Goal: Transaction & Acquisition: Purchase product/service

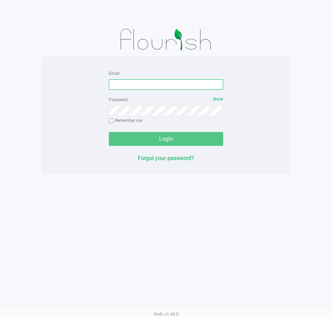
click at [167, 89] on input "Email" at bounding box center [166, 84] width 114 height 10
type input "[EMAIL_ADDRESS][DOMAIN_NAME]"
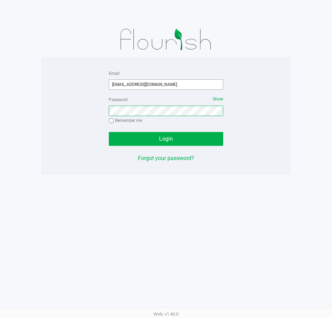
click at [109, 132] on button "Login" at bounding box center [166, 139] width 114 height 14
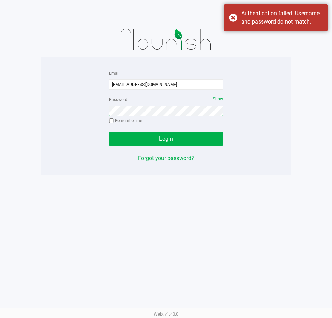
click at [109, 132] on button "Login" at bounding box center [166, 139] width 114 height 14
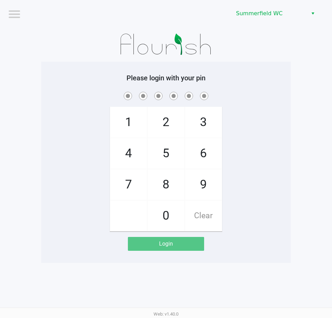
click at [274, 126] on div "1 4 7 2 5 8 0 3 6 9 Clear" at bounding box center [165, 160] width 249 height 141
checkbox input "true"
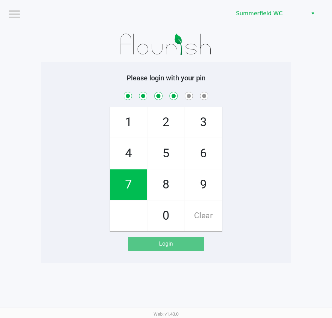
checkbox input "true"
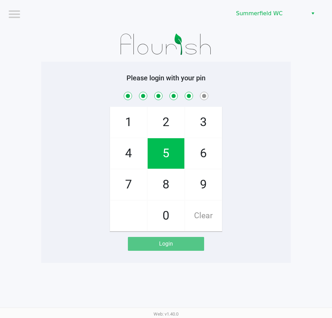
checkbox input "true"
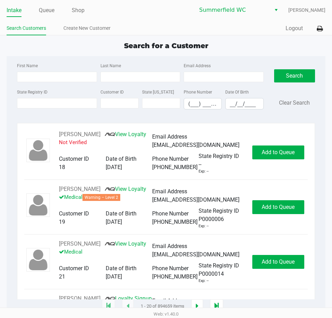
click at [321, 128] on div "First Name Last Name Email Address State Registry ID Customer ID State [US_STAT…" at bounding box center [166, 181] width 318 height 250
click at [321, 125] on div "First Name Last Name Email Address State Registry ID Customer ID State [US_STAT…" at bounding box center [166, 181] width 318 height 250
click at [57, 107] on div "State Registry ID Customer ID State [US_STATE] Phone Number (___) ___-____ Date…" at bounding box center [140, 101] width 250 height 27
click at [59, 104] on input "State Registry ID" at bounding box center [57, 103] width 80 height 10
click at [74, 101] on input "State Registry ID" at bounding box center [57, 103] width 80 height 10
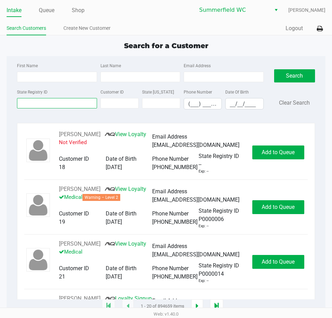
click at [74, 101] on input "State Registry ID" at bounding box center [57, 103] width 80 height 10
drag, startPoint x: 50, startPoint y: 6, endPoint x: 50, endPoint y: 22, distance: 17.0
click at [50, 6] on link "Queue" at bounding box center [47, 11] width 16 height 10
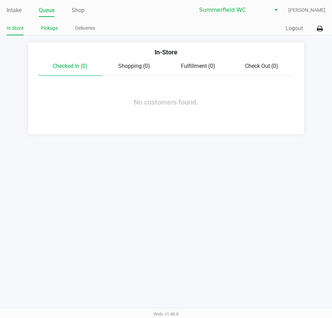
click at [51, 32] on link "Pickups" at bounding box center [49, 28] width 17 height 9
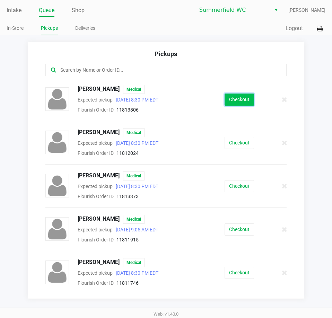
click at [234, 103] on button "Checkout" at bounding box center [238, 99] width 29 height 12
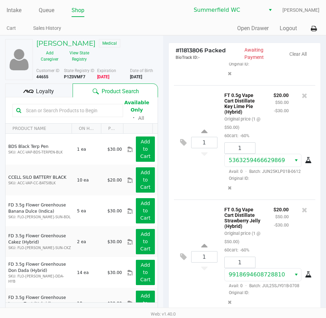
scroll to position [347, 0]
click at [34, 88] on div "Loyalty" at bounding box center [38, 90] width 67 height 14
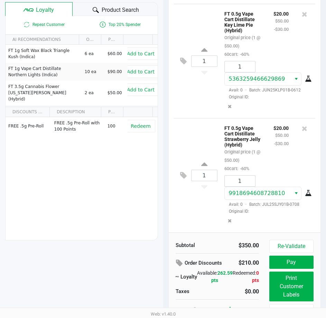
scroll to position [88, 0]
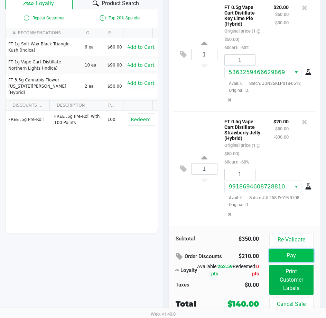
click at [291, 259] on button "Pay" at bounding box center [292, 255] width 44 height 13
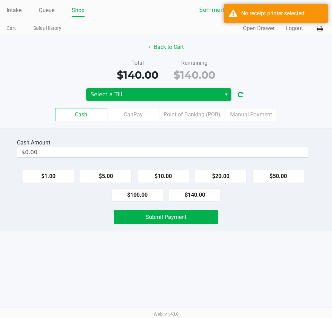
click at [137, 91] on span "Select a Till" at bounding box center [153, 94] width 126 height 8
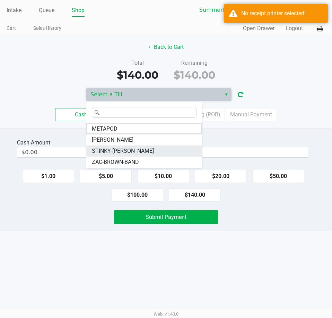
click at [142, 152] on li "STINKY-[PERSON_NAME]" at bounding box center [144, 150] width 116 height 11
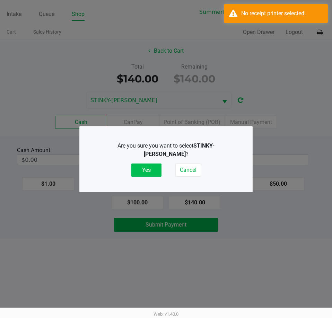
click at [144, 169] on button "Yes" at bounding box center [146, 169] width 30 height 13
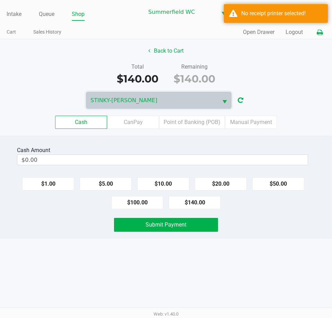
click at [319, 32] on icon at bounding box center [319, 32] width 6 height 5
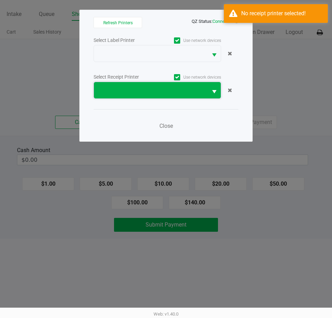
click at [153, 87] on span at bounding box center [150, 90] width 105 height 8
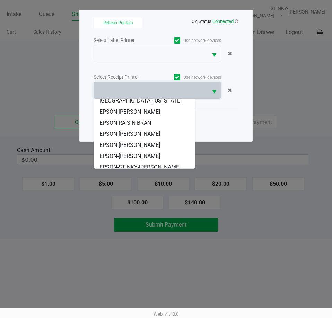
scroll to position [75, 0]
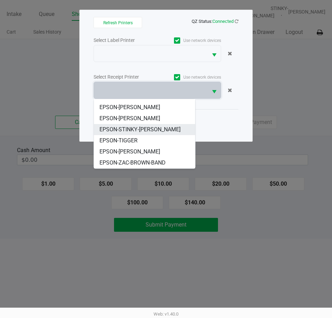
click at [147, 127] on span "EPSON-STINKY-[PERSON_NAME]" at bounding box center [139, 129] width 81 height 8
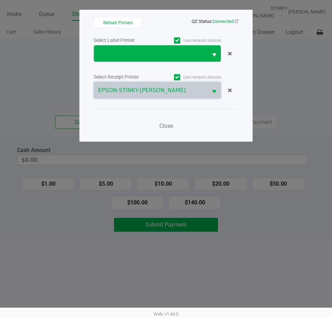
drag, startPoint x: 157, startPoint y: 44, endPoint x: 157, endPoint y: 49, distance: 5.2
click at [157, 46] on div "Select Label Printer Use network devices" at bounding box center [165, 49] width 145 height 26
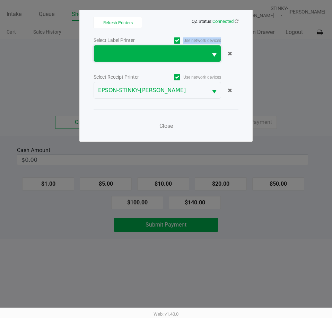
click at [156, 50] on span at bounding box center [150, 53] width 105 height 8
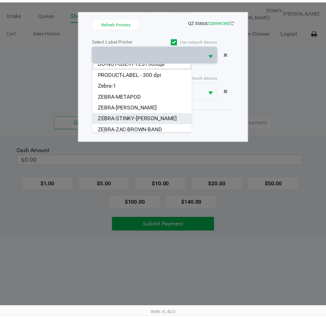
scroll to position [8, 0]
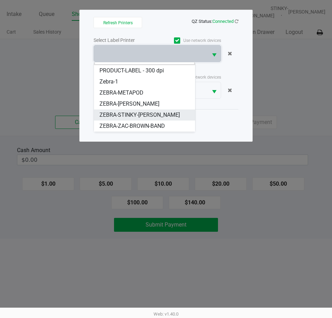
click at [137, 113] on span "ZEBRA-STINKY-[PERSON_NAME]" at bounding box center [139, 115] width 80 height 8
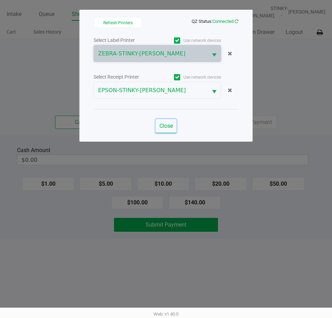
click at [168, 122] on button "Close" at bounding box center [165, 126] width 21 height 14
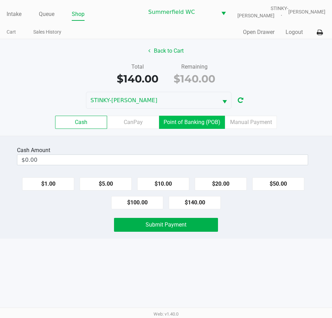
click at [180, 123] on label "Point of Banking (POB)" at bounding box center [192, 122] width 66 height 13
click at [0, 0] on 7 "Point of Banking (POB)" at bounding box center [0, 0] width 0 height 0
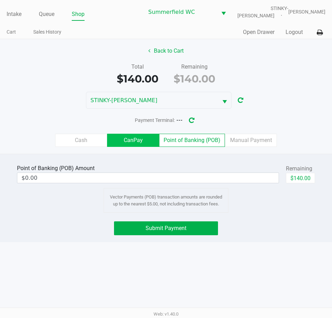
click at [144, 143] on label "CanPay" at bounding box center [133, 140] width 52 height 13
click at [0, 0] on 2 "CanPay" at bounding box center [0, 0] width 0 height 0
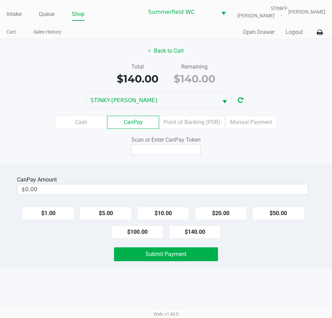
drag, startPoint x: 203, startPoint y: 232, endPoint x: 189, endPoint y: 175, distance: 58.4
click at [203, 232] on button "$140.00" at bounding box center [195, 231] width 52 height 13
type input "$140.00"
drag, startPoint x: 175, startPoint y: 155, endPoint x: 171, endPoint y: 149, distance: 7.2
click at [172, 151] on div "Back to Cart Total $140.00 Remaining $140.00 STINKY-[PERSON_NAME] CanPay Point …" at bounding box center [166, 102] width 332 height 126
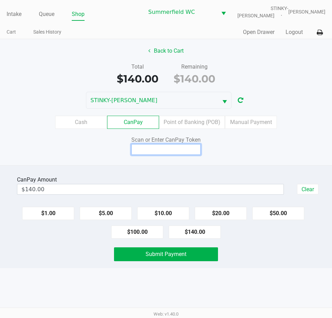
click at [171, 148] on input at bounding box center [165, 149] width 69 height 11
type input "X1454672X"
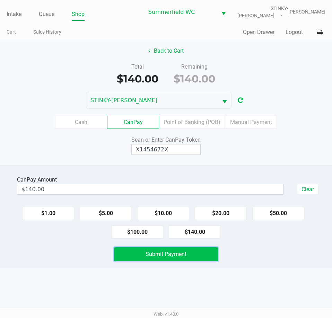
click at [198, 259] on button "Submit Payment" at bounding box center [165, 254] width 103 height 14
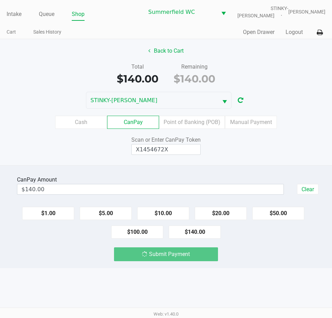
click at [225, 258] on div "Submit Payment" at bounding box center [166, 254] width 342 height 14
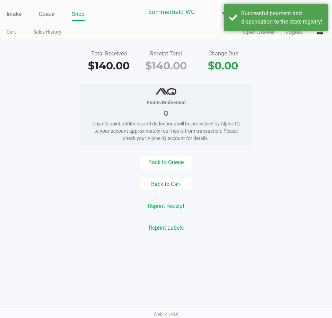
click at [234, 167] on div "Back to Queue" at bounding box center [166, 162] width 342 height 13
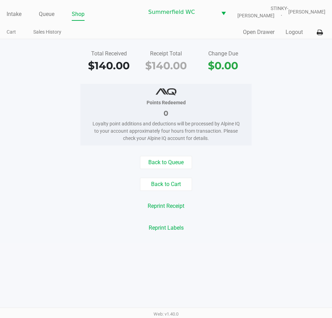
click at [255, 137] on div "Points Redeemed 0 Loyalty point additions and deductions will be processed by A…" at bounding box center [166, 115] width 342 height 62
click at [256, 153] on div "Total Received $140.00 Receipt Total $140.00 Change Due $0.00 Points Redeemed 0…" at bounding box center [166, 140] width 332 height 203
drag, startPoint x: 275, startPoint y: 156, endPoint x: 275, endPoint y: 153, distance: 3.9
click at [275, 154] on div "Total Received $140.00 Receipt Total $140.00 Change Due $0.00 Points Redeemed 0…" at bounding box center [166, 140] width 332 height 203
click at [275, 153] on div "Total Received $140.00 Receipt Total $140.00 Change Due $0.00 Points Redeemed 0…" at bounding box center [166, 140] width 332 height 203
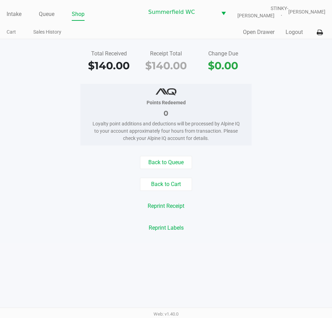
click at [273, 152] on div "Total Received $140.00 Receipt Total $140.00 Change Due $0.00 Points Redeemed 0…" at bounding box center [166, 140] width 332 height 203
click at [269, 151] on div "Total Received $140.00 Receipt Total $140.00 Change Due $0.00 Points Redeemed 0…" at bounding box center [166, 140] width 332 height 203
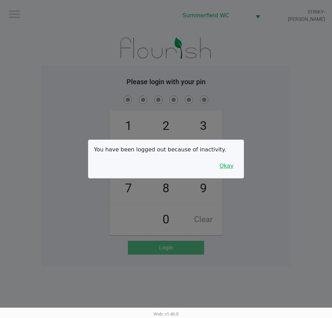
drag, startPoint x: 230, startPoint y: 173, endPoint x: 236, endPoint y: 167, distance: 8.6
click at [235, 169] on div "You have been logged out because of inactivity. Okay" at bounding box center [165, 159] width 155 height 38
click at [237, 165] on button "Okay" at bounding box center [226, 165] width 23 height 13
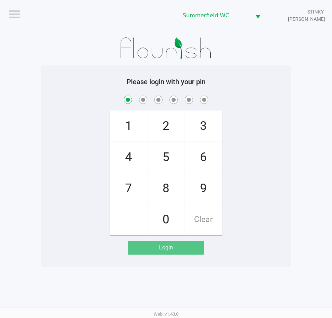
checkbox input "true"
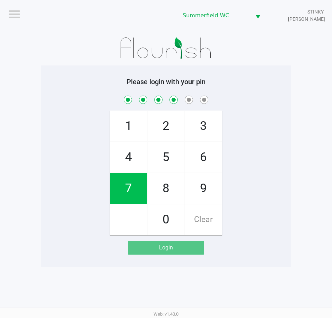
checkbox input "true"
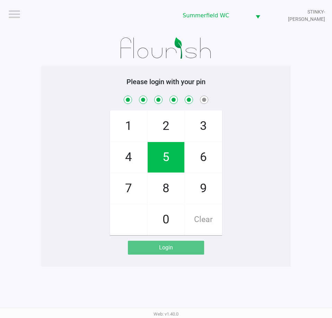
checkbox input "true"
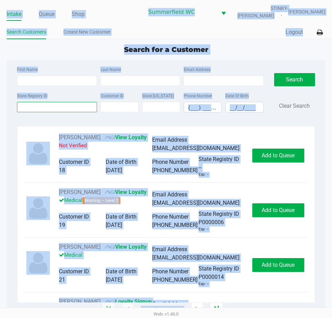
click at [55, 105] on input "State Registry ID" at bounding box center [57, 107] width 80 height 10
click at [55, 106] on input "State Registry ID" at bounding box center [57, 107] width 80 height 10
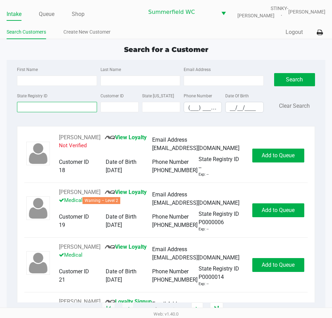
click at [42, 111] on input "State Registry ID" at bounding box center [57, 107] width 80 height 10
click at [60, 106] on input "State Registry ID" at bounding box center [57, 107] width 80 height 10
click at [60, 105] on input "State Registry ID" at bounding box center [57, 107] width 80 height 10
click at [62, 102] on input "State Registry ID" at bounding box center [57, 107] width 80 height 10
click at [61, 102] on input "State Registry ID" at bounding box center [57, 107] width 80 height 10
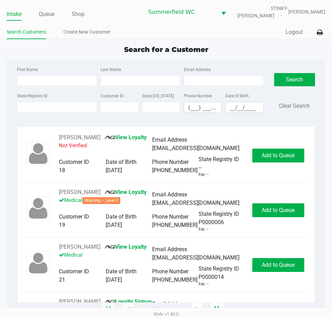
click at [56, 114] on div "State Registry ID Customer ID State [US_STATE] Phone Number (___) ___-____ Date…" at bounding box center [140, 104] width 250 height 27
click at [58, 110] on input "State Registry ID" at bounding box center [57, 107] width 80 height 10
click at [38, 107] on input "State Registry ID" at bounding box center [57, 107] width 80 height 10
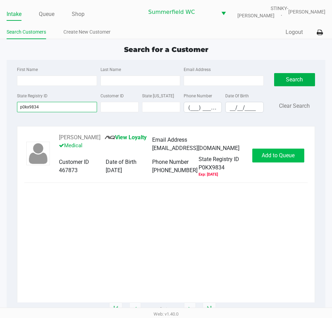
type input "p0kx9834"
click at [282, 157] on span "Add to Queue" at bounding box center [277, 155] width 33 height 7
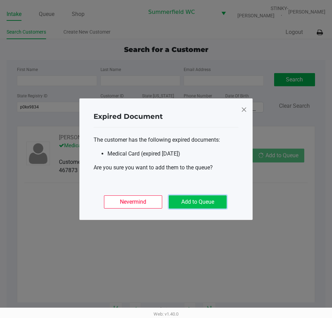
click at [206, 203] on button "Add to Queue" at bounding box center [198, 201] width 58 height 13
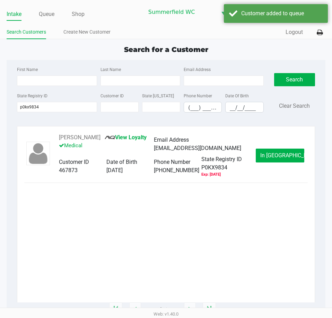
click at [279, 150] on button "In [GEOGRAPHIC_DATA]" at bounding box center [279, 155] width 48 height 14
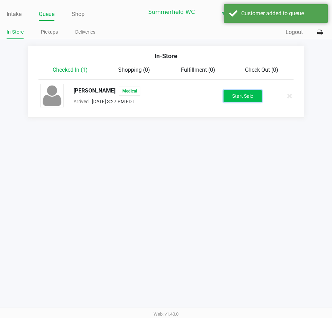
click at [245, 94] on button "Start Sale" at bounding box center [242, 96] width 38 height 12
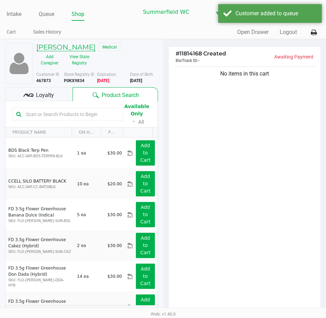
click at [70, 47] on h5 "[PERSON_NAME]" at bounding box center [65, 47] width 59 height 8
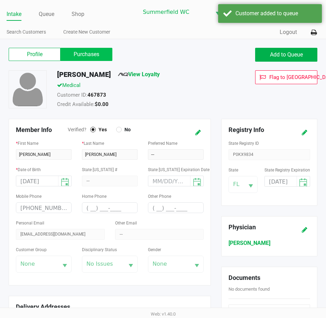
click at [90, 53] on label "Purchases" at bounding box center [87, 54] width 52 height 13
click at [0, 0] on 1 "Purchases" at bounding box center [0, 0] width 0 height 0
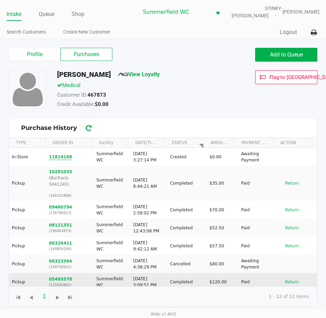
drag, startPoint x: 65, startPoint y: 156, endPoint x: 169, endPoint y: 279, distance: 161.1
click at [169, 280] on tbody "In-Store 11814168 [PERSON_NAME] [DATE] 3:27:14 PM Created $0.00 Awaiting Paymen…" at bounding box center [163, 264] width 308 height 233
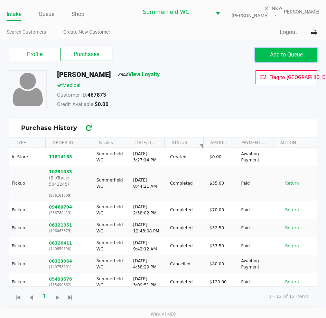
click at [290, 52] on span "Add to Queue" at bounding box center [286, 54] width 33 height 7
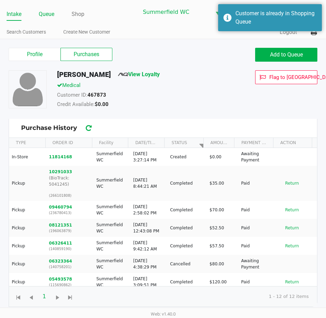
click at [44, 12] on link "Queue" at bounding box center [47, 14] width 16 height 10
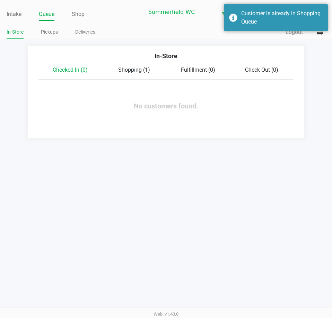
drag, startPoint x: 118, startPoint y: 69, endPoint x: 126, endPoint y: 71, distance: 7.8
click at [123, 71] on span "Shopping (1)" at bounding box center [134, 69] width 32 height 7
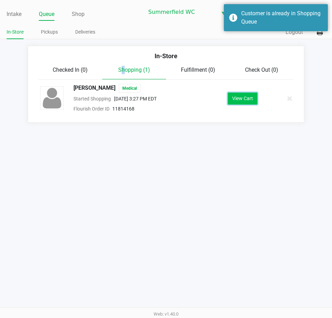
drag, startPoint x: 236, startPoint y: 98, endPoint x: 234, endPoint y: 100, distance: 3.7
click at [234, 100] on button "View Cart" at bounding box center [242, 98] width 30 height 12
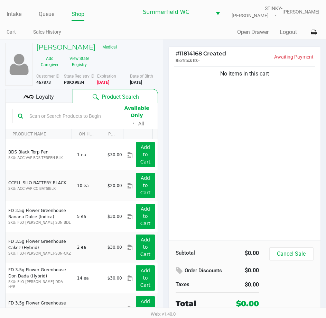
click at [68, 48] on h5 "[PERSON_NAME]" at bounding box center [65, 47] width 59 height 8
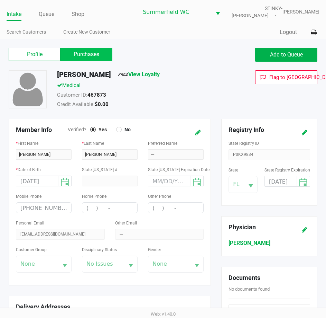
click at [82, 52] on label "Purchases" at bounding box center [87, 54] width 52 height 13
click at [0, 0] on 1 "Purchases" at bounding box center [0, 0] width 0 height 0
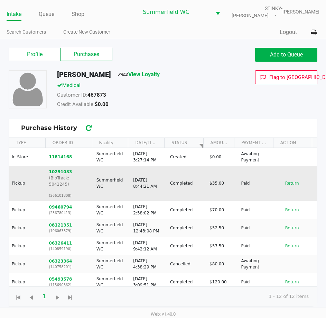
click at [292, 181] on button "Return" at bounding box center [292, 183] width 23 height 11
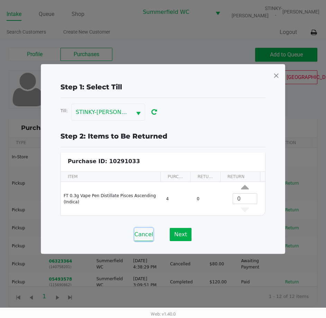
click at [143, 235] on button "Cancel" at bounding box center [144, 234] width 19 height 13
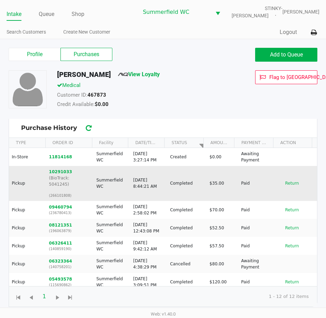
drag, startPoint x: 248, startPoint y: 181, endPoint x: 235, endPoint y: 182, distance: 13.2
click at [238, 182] on td "Paid" at bounding box center [257, 183] width 39 height 35
click at [247, 178] on td "Paid" at bounding box center [257, 183] width 39 height 35
drag, startPoint x: 247, startPoint y: 178, endPoint x: 236, endPoint y: 178, distance: 11.1
click at [238, 178] on td "Paid" at bounding box center [257, 183] width 39 height 35
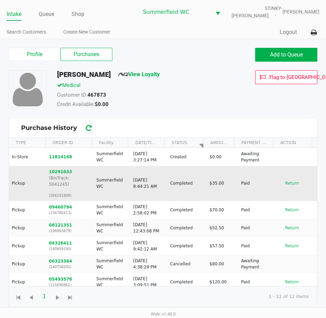
click at [238, 178] on td "Paid" at bounding box center [257, 183] width 39 height 35
click at [286, 183] on button "Return" at bounding box center [292, 183] width 23 height 11
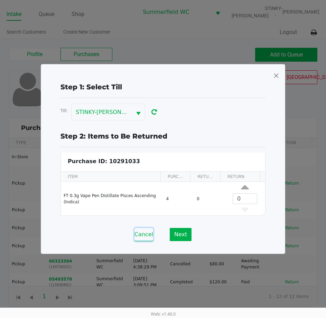
click at [149, 230] on button "Cancel" at bounding box center [144, 234] width 19 height 13
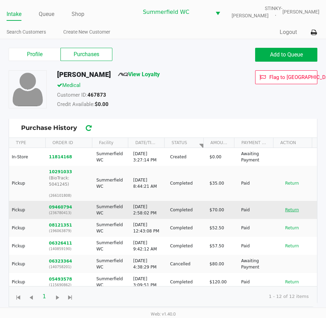
click at [286, 204] on button "Return" at bounding box center [292, 209] width 23 height 11
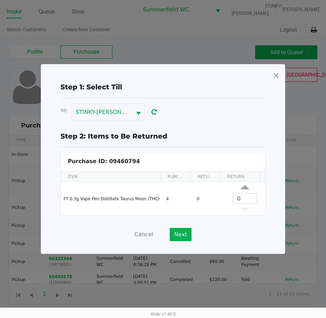
scroll to position [3, 0]
drag, startPoint x: 147, startPoint y: 235, endPoint x: 159, endPoint y: 233, distance: 12.6
click at [151, 234] on button "Cancel" at bounding box center [144, 234] width 19 height 13
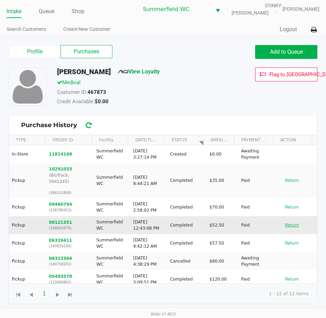
click at [288, 221] on button "Return" at bounding box center [292, 224] width 23 height 11
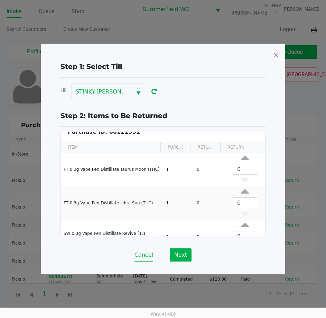
scroll to position [0, 0]
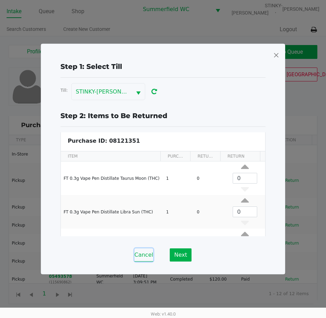
click at [151, 260] on button "Cancel" at bounding box center [144, 254] width 19 height 13
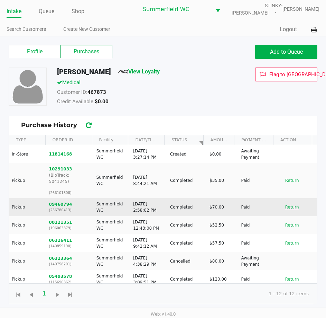
click at [286, 201] on button "Return" at bounding box center [292, 206] width 23 height 11
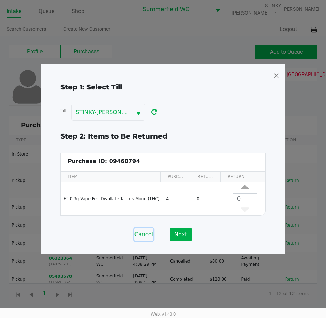
click at [145, 232] on button "Cancel" at bounding box center [144, 234] width 19 height 13
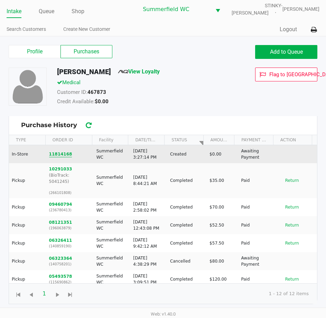
click at [57, 155] on button "11814168" at bounding box center [60, 154] width 23 height 6
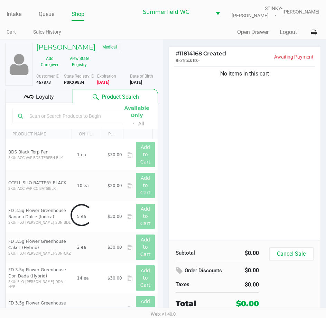
click at [229, 200] on div "No items in this cart" at bounding box center [245, 152] width 152 height 175
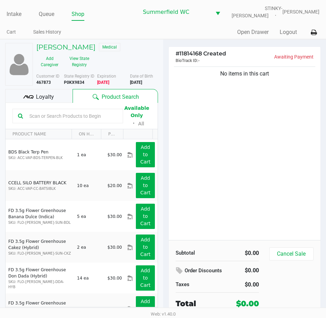
click at [230, 174] on div "No items in this cart" at bounding box center [245, 152] width 152 height 175
drag, startPoint x: 230, startPoint y: 174, endPoint x: 229, endPoint y: 168, distance: 6.2
click at [230, 171] on div "No items in this cart" at bounding box center [245, 152] width 152 height 175
click at [68, 118] on input "text" at bounding box center [72, 116] width 91 height 10
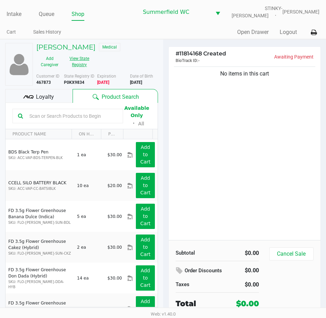
click at [79, 57] on button "View State Registry" at bounding box center [77, 61] width 29 height 17
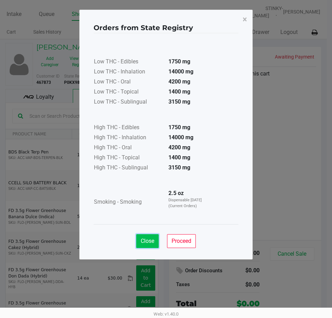
click at [143, 242] on span "Close" at bounding box center [147, 240] width 13 height 7
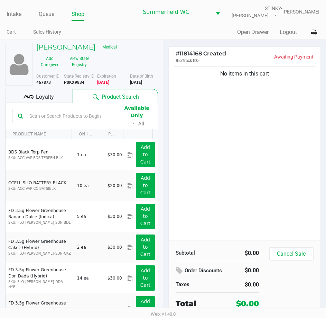
click at [78, 114] on input "text" at bounding box center [72, 116] width 91 height 10
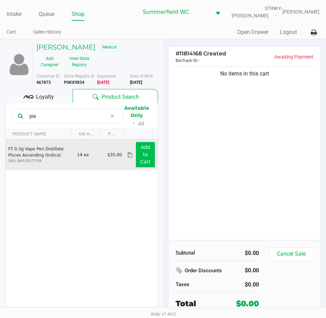
type input "pia"
click at [141, 157] on app-button-loader "Add to Cart" at bounding box center [146, 154] width 10 height 20
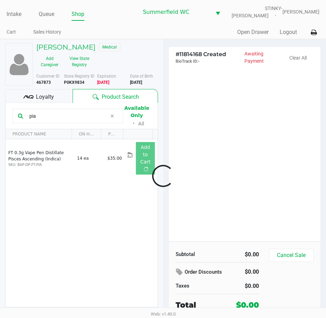
click at [203, 154] on div at bounding box center [163, 176] width 326 height 204
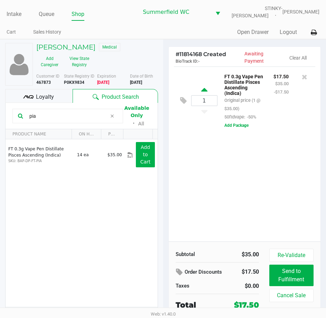
click at [205, 93] on icon at bounding box center [204, 91] width 6 height 9
type input "2"
drag, startPoint x: 218, startPoint y: 231, endPoint x: 227, endPoint y: 190, distance: 42.6
click at [218, 231] on div at bounding box center [163, 176] width 326 height 204
click at [230, 189] on div at bounding box center [163, 176] width 326 height 204
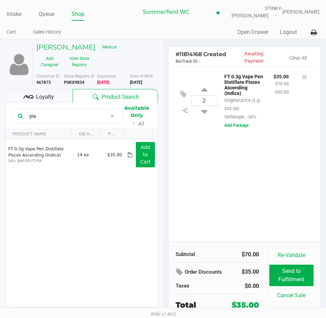
drag, startPoint x: 274, startPoint y: 183, endPoint x: 160, endPoint y: 145, distance: 120.4
click at [275, 182] on div "2 FT 0.3g Vape Pen Distillate Pisces Ascending (Indica) Original price (2 @ $35…" at bounding box center [245, 153] width 152 height 175
drag, startPoint x: 52, startPoint y: 117, endPoint x: 25, endPoint y: 115, distance: 26.7
click at [25, 116] on div "pia" at bounding box center [67, 116] width 111 height 15
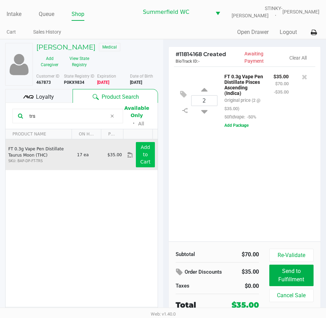
type input "trs"
click at [136, 156] on button "Add to Cart" at bounding box center [145, 154] width 19 height 25
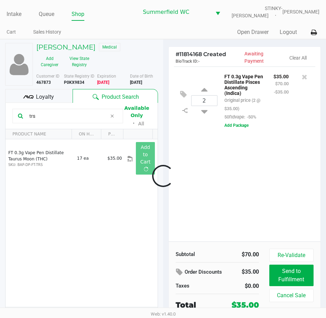
drag, startPoint x: 190, startPoint y: 164, endPoint x: 209, endPoint y: 170, distance: 19.5
click at [191, 165] on div at bounding box center [163, 176] width 326 height 204
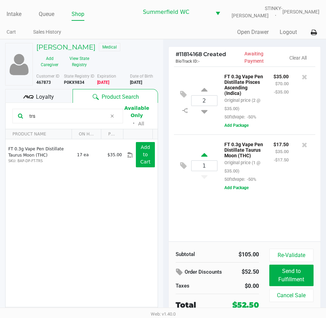
click at [204, 157] on icon at bounding box center [204, 156] width 6 height 9
type input "2"
click at [219, 220] on div at bounding box center [163, 176] width 326 height 204
click at [222, 220] on div at bounding box center [163, 176] width 326 height 204
click at [257, 188] on div "2 FT 0.3g Vape Pen Distillate Taurus Moon (THC) Original price (2 @ $35.00) 50f…" at bounding box center [245, 165] width 142 height 62
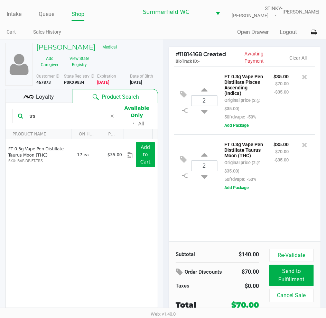
click at [44, 94] on span "Loyalty" at bounding box center [45, 97] width 18 height 8
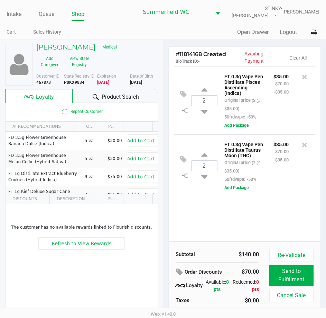
click at [273, 200] on div "2 FT 0.3g Vape Pen Distillate Pisces Ascending (Indica) Original price (2 @ $35…" at bounding box center [245, 153] width 152 height 175
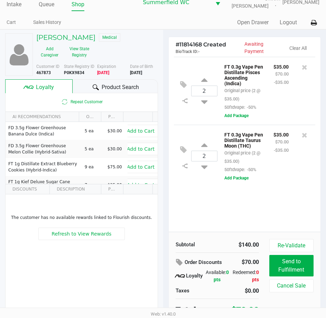
scroll to position [15, 0]
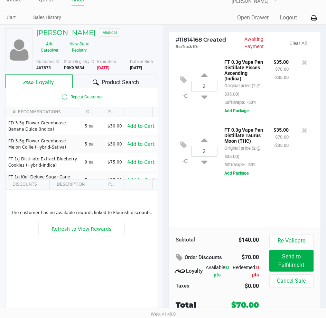
click at [281, 177] on div "FT 0.3g Vape Pen Distillate Taurus Moon (THC) Original price (2 @ $35.00) 50ftd…" at bounding box center [264, 151] width 93 height 52
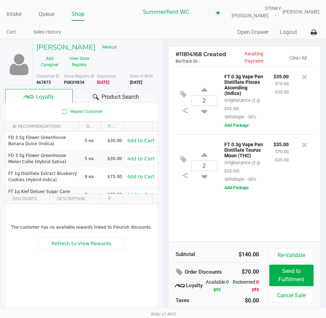
drag, startPoint x: 284, startPoint y: 206, endPoint x: 92, endPoint y: 111, distance: 214.0
click at [283, 206] on div "2 FT 0.3g Vape Pen Distillate Pisces Ascending (Indica) Original price (2 @ $35…" at bounding box center [245, 153] width 152 height 175
click at [97, 95] on icon at bounding box center [96, 97] width 6 height 6
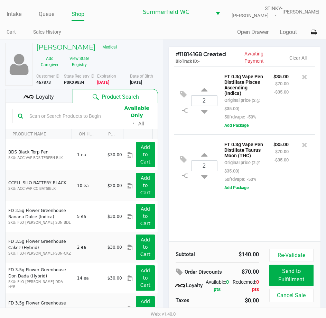
click at [292, 191] on div "FT 0.3g Vape Pen Distillate Taurus Moon (THC) Original price (2 @ $35.00) 50ftd…" at bounding box center [264, 166] width 93 height 52
click at [282, 206] on div "2 FT 0.3g Vape Pen Distillate Pisces Ascending (Indica) Original price (2 @ $35…" at bounding box center [245, 153] width 152 height 175
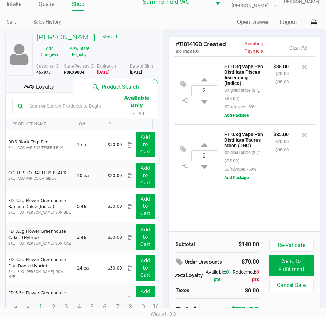
scroll to position [15, 0]
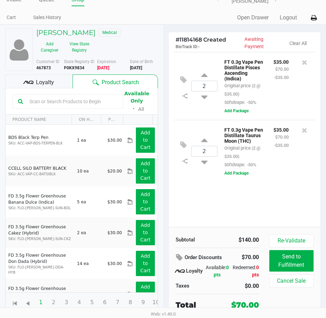
click at [276, 177] on div "FT 0.3g Vape Pen Distillate Taurus Moon (THC) Original price (2 @ $35.00) 50ftd…" at bounding box center [264, 151] width 93 height 52
click at [275, 182] on div "2 FT 0.3g Vape Pen Distillate Taurus Moon (THC) Original price (2 @ $35.00) 50f…" at bounding box center [245, 151] width 142 height 62
click at [274, 182] on div "2 FT 0.3g Vape Pen Distillate Taurus Moon (THC) Original price (2 @ $35.00) 50f…" at bounding box center [245, 151] width 142 height 62
click at [269, 181] on div "2 FT 0.3g Vape Pen Distillate Taurus Moon (THC) Original price (2 @ $35.00) 50f…" at bounding box center [245, 151] width 142 height 62
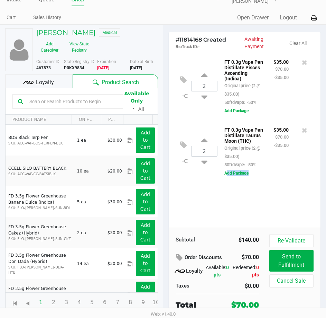
click at [269, 181] on div "2 FT 0.3g Vape Pen Distillate Taurus Moon (THC) Original price (2 @ $35.00) 50f…" at bounding box center [245, 151] width 142 height 62
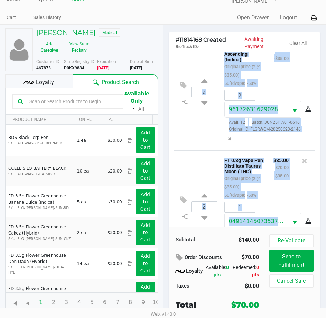
scroll to position [69, 0]
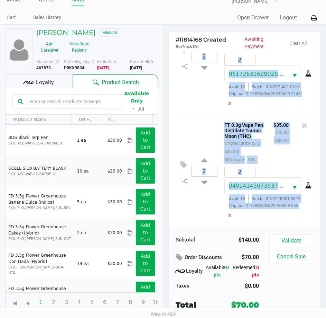
click at [271, 150] on div "$35.00 $70.00 -$35.00" at bounding box center [282, 141] width 26 height 43
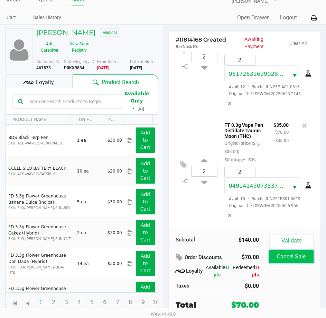
click at [296, 251] on button "Cancel Sale" at bounding box center [292, 256] width 44 height 13
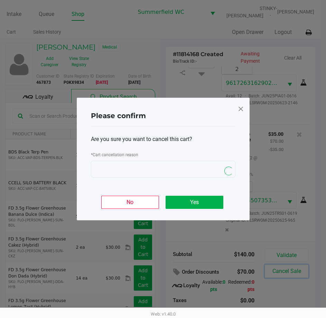
scroll to position [0, 0]
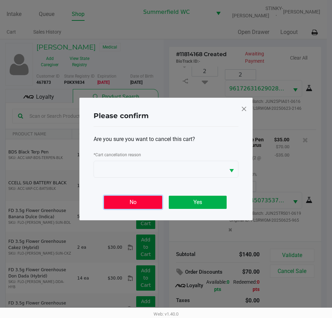
click at [143, 203] on button "No" at bounding box center [133, 202] width 58 height 13
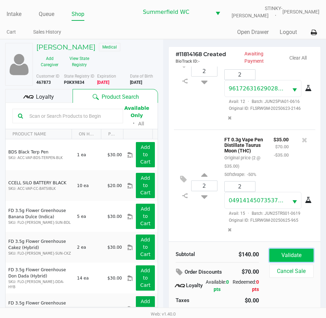
click at [301, 250] on button "Validate" at bounding box center [292, 254] width 44 height 13
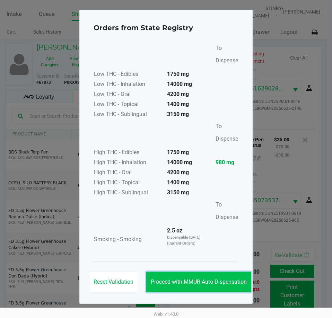
click at [209, 278] on span "Proceed with MMUR Auto-Dispensation" at bounding box center [199, 281] width 96 height 7
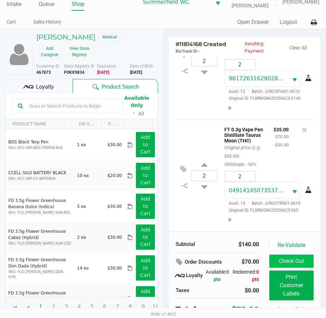
scroll to position [16, 0]
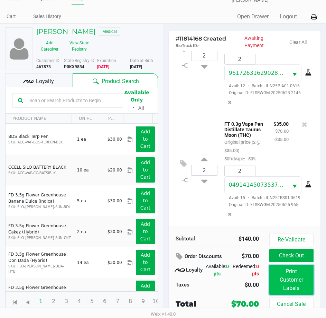
click at [294, 281] on button "Print Customer Labels" at bounding box center [292, 280] width 44 height 30
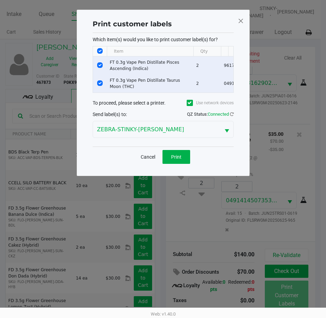
scroll to position [0, 0]
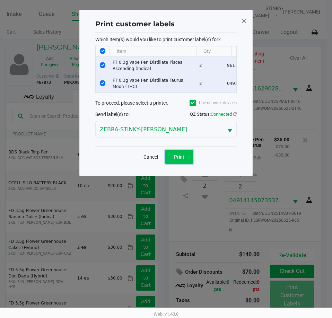
click at [183, 156] on button "Print" at bounding box center [179, 157] width 28 height 14
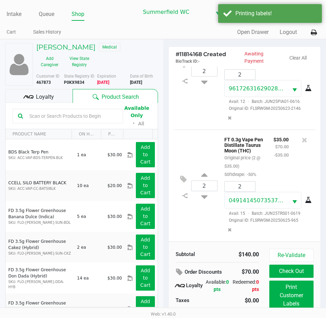
click at [257, 155] on div "FT 0.3g Vape Pen Distillate Taurus Moon (THC) Original price (2 @ $35.00) 50ftd…" at bounding box center [243, 156] width 49 height 43
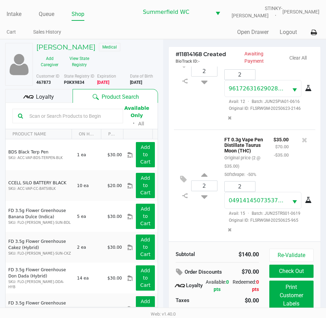
drag, startPoint x: 253, startPoint y: 162, endPoint x: 252, endPoint y: 157, distance: 4.9
click at [252, 162] on div "FT 0.3g Vape Pen Distillate Taurus Moon (THC) Original price (2 @ $35.00) 50ftd…" at bounding box center [243, 156] width 49 height 43
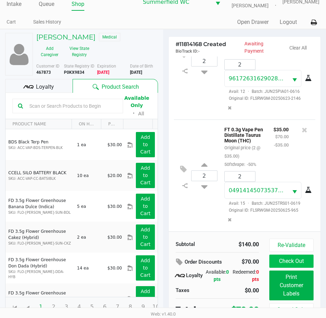
scroll to position [16, 0]
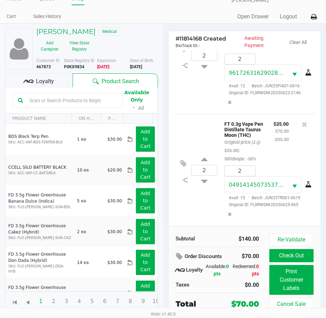
click at [274, 137] on small "-$35.00" at bounding box center [281, 139] width 15 height 5
click at [292, 231] on div "Subtotal $140.00 Order Discounts $70.00 Loyalty Available: 0 pts Redeemed: 0 pt…" at bounding box center [245, 272] width 152 height 92
click at [293, 235] on button "Re-Validate" at bounding box center [292, 239] width 44 height 13
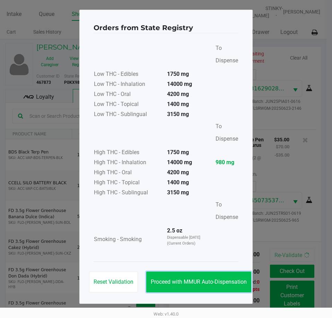
click at [211, 281] on span "Proceed with MMUR Auto-Dispensation" at bounding box center [199, 281] width 96 height 7
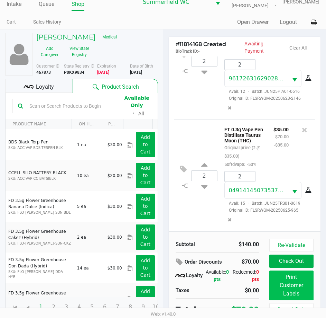
scroll to position [16, 0]
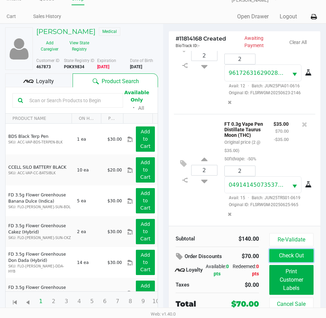
click at [302, 255] on button "Check Out" at bounding box center [292, 255] width 44 height 13
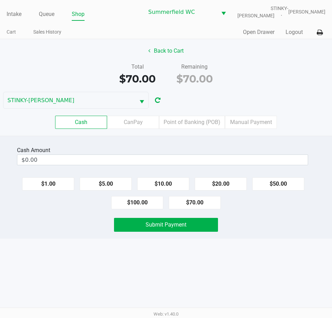
click at [282, 229] on div "Submit Payment" at bounding box center [166, 225] width 342 height 14
click at [272, 237] on div "Cash Amount $0.00 $1.00 $5.00 $10.00 $20.00 $50.00 $100.00 $70.00 Submit Payment" at bounding box center [166, 187] width 332 height 103
click at [275, 234] on div "Cash Amount $0.00 $1.00 $5.00 $10.00 $20.00 $50.00 $100.00 $70.00 Submit Payment" at bounding box center [166, 187] width 332 height 103
click at [227, 180] on button "$20.00" at bounding box center [220, 183] width 52 height 13
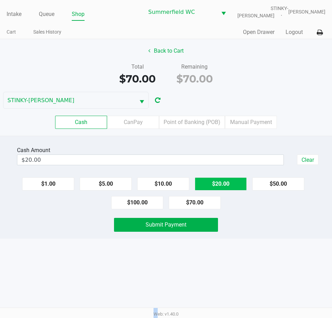
click at [227, 180] on button "$20.00" at bounding box center [220, 183] width 52 height 13
type input "$80.00"
drag, startPoint x: 246, startPoint y: 225, endPoint x: 227, endPoint y: 226, distance: 19.4
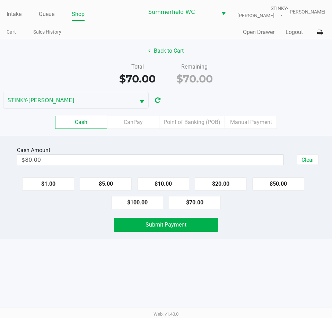
click at [246, 225] on div "Submit Payment" at bounding box center [166, 225] width 342 height 14
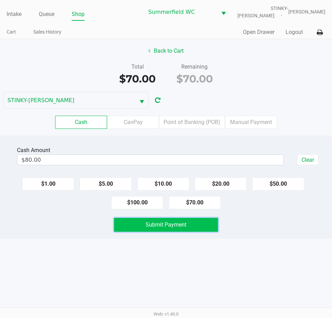
drag, startPoint x: 207, startPoint y: 224, endPoint x: 233, endPoint y: 224, distance: 26.0
click at [208, 224] on button "Submit Payment" at bounding box center [165, 225] width 103 height 14
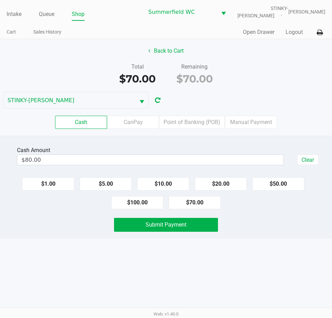
click at [277, 236] on div "Cash Amount $80.00 Clear $1.00 $5.00 $10.00 $20.00 $50.00 $100.00 $70.00 Submit…" at bounding box center [166, 187] width 332 height 103
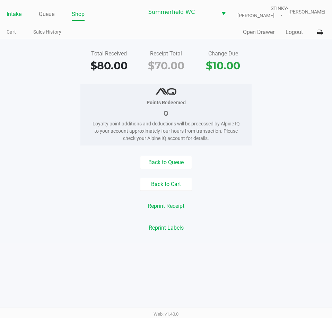
click at [18, 14] on link "Intake" at bounding box center [14, 14] width 15 height 10
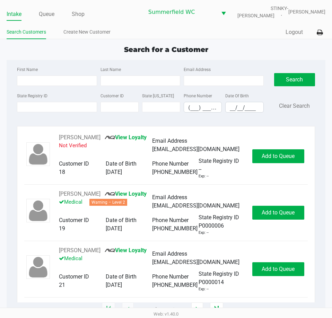
click at [261, 130] on div "[PERSON_NAME] View Loyalty Not Verified Email Address [EMAIL_ADDRESS][DOMAIN_NA…" at bounding box center [166, 217] width 298 height 183
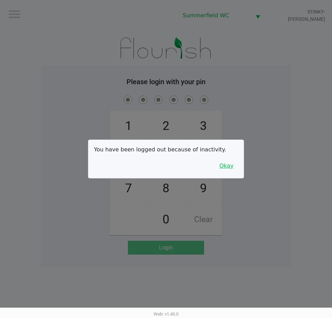
click at [237, 168] on div "You have been logged out because of inactivity. Okay" at bounding box center [165, 159] width 155 height 38
click at [235, 167] on button "Okay" at bounding box center [226, 165] width 23 height 13
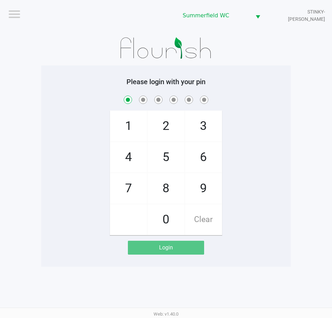
checkbox input "true"
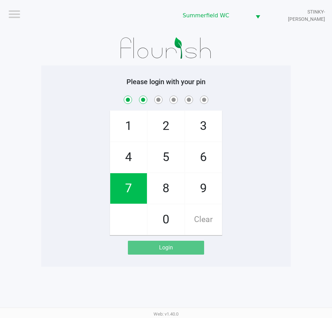
checkbox input "true"
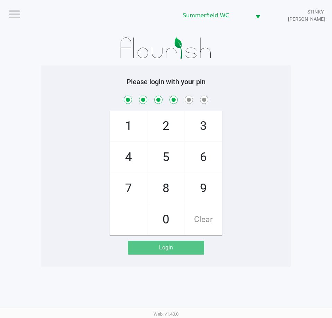
checkbox input "true"
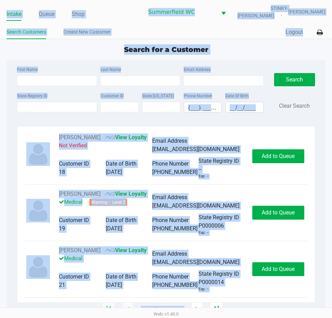
click at [179, 55] on div "Search for a Customer First Name Last Name Email Address State Registry ID Cust…" at bounding box center [166, 176] width 318 height 265
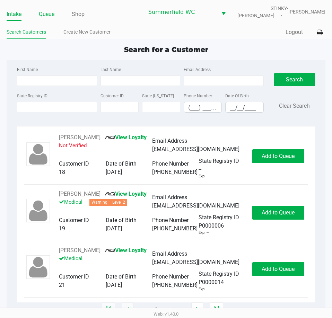
click at [48, 14] on link "Queue" at bounding box center [47, 14] width 16 height 10
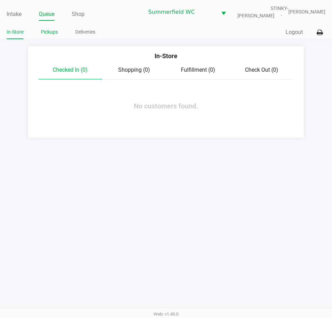
click at [50, 33] on link "Pickups" at bounding box center [49, 32] width 17 height 9
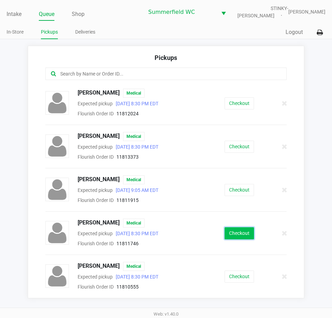
click at [236, 229] on button "Checkout" at bounding box center [238, 233] width 29 height 12
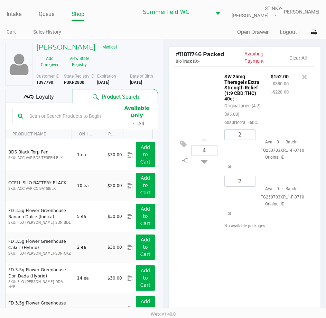
scroll to position [92, 0]
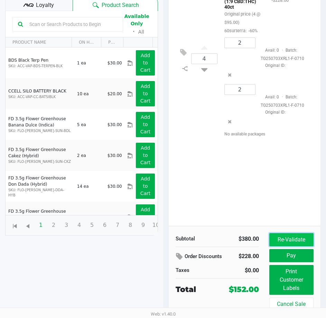
click at [286, 239] on button "Re-Validate" at bounding box center [292, 239] width 44 height 13
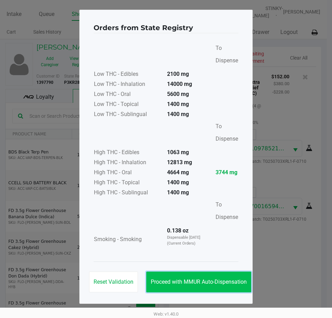
click at [218, 282] on span "Proceed with MMUR Auto-Dispensation" at bounding box center [199, 281] width 96 height 7
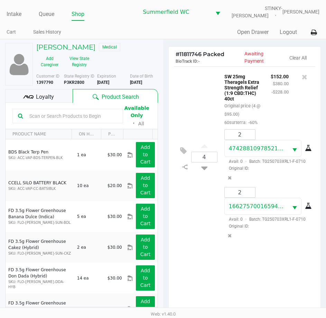
click at [45, 99] on span "Loyalty" at bounding box center [45, 97] width 18 height 8
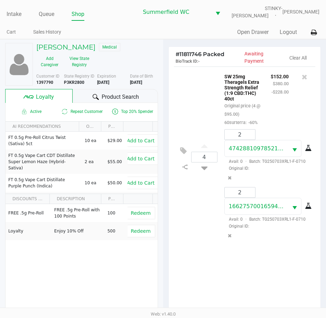
click at [263, 274] on div "4 SW 25mg Theragels Extra Strength Relief (1:9 CBD:THC) 40ct Original price (4 …" at bounding box center [245, 191] width 152 height 251
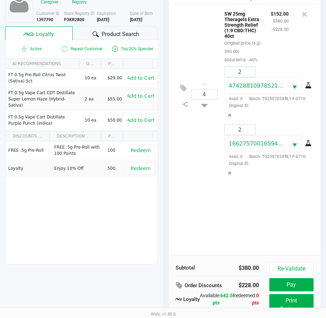
scroll to position [92, 0]
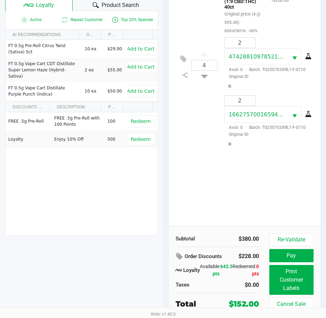
click at [281, 154] on div "4 SW 25mg Theragels Extra Strength Relief (1:9 CBD:THC) 40ct Original price (4 …" at bounding box center [245, 65] width 142 height 181
click at [276, 184] on div "4 SW 25mg Theragels Extra Strength Relief (1:9 CBD:THC) 40ct Original price (4 …" at bounding box center [245, 100] width 152 height 251
click at [272, 184] on div "4 SW 25mg Theragels Extra Strength Relief (1:9 CBD:THC) 40ct Original price (4 …" at bounding box center [245, 100] width 152 height 251
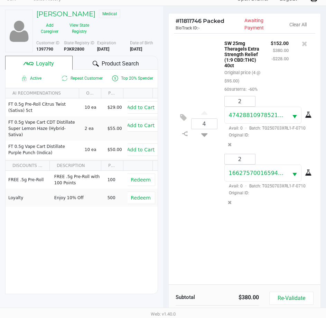
scroll to position [0, 0]
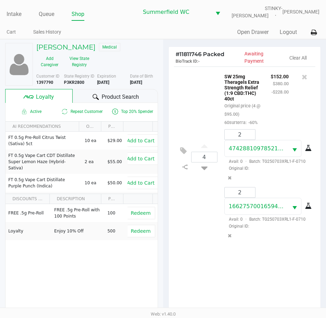
click at [278, 107] on div "$152.00 $380.00 -$228.00" at bounding box center [280, 99] width 28 height 54
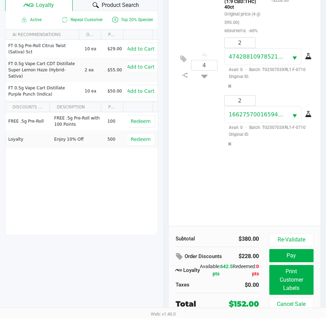
click at [242, 206] on div "4 SW 25mg Theragels Extra Strength Relief (1:9 CBD:THC) 40ct Original price (4 …" at bounding box center [245, 100] width 152 height 251
drag, startPoint x: 236, startPoint y: 302, endPoint x: 244, endPoint y: 302, distance: 7.3
click at [244, 302] on div "$152.00" at bounding box center [244, 303] width 30 height 11
click at [185, 155] on div "4 SW 25mg Theragels Extra Strength Relief (1:9 CBD:THC) 40ct Original price (4 …" at bounding box center [245, 65] width 142 height 181
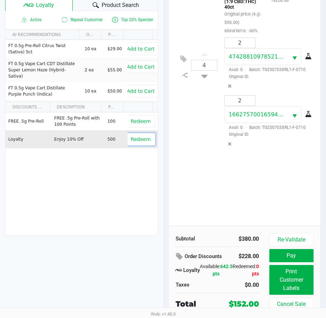
click at [141, 137] on span "Redeem" at bounding box center [141, 139] width 20 height 6
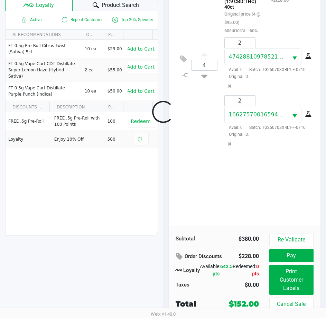
click at [252, 202] on div at bounding box center [163, 111] width 326 height 259
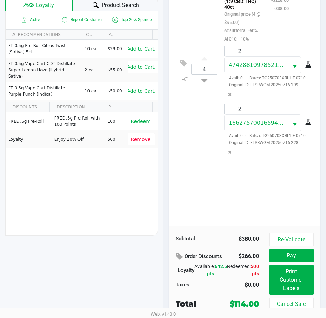
click at [257, 203] on div "4 SW 25mg Theragels Extra Strength Relief (1:9 CBD:THC) 40ct Original price (4 …" at bounding box center [245, 100] width 152 height 251
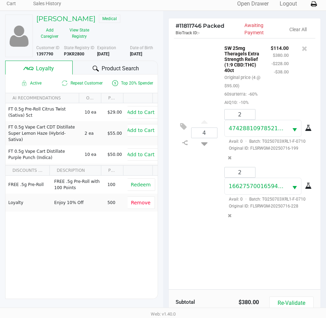
scroll to position [0, 0]
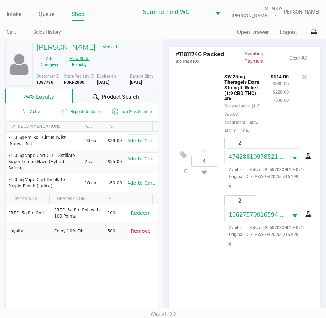
click at [77, 65] on button "View State Registry" at bounding box center [77, 61] width 29 height 17
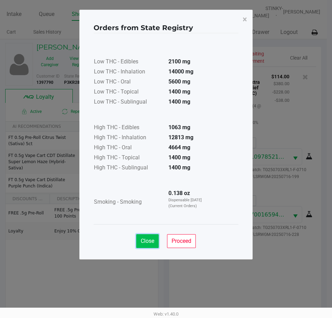
click at [154, 241] on button "Close" at bounding box center [147, 241] width 22 height 14
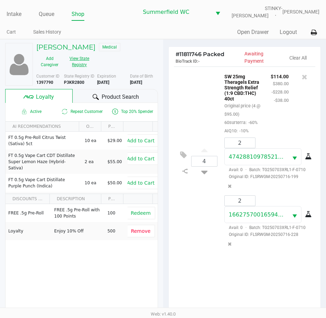
click at [81, 58] on button "View State Registry" at bounding box center [77, 61] width 29 height 17
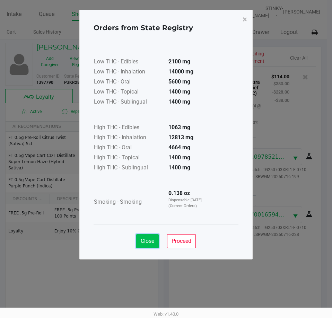
click at [146, 244] on span "Close" at bounding box center [147, 240] width 13 height 7
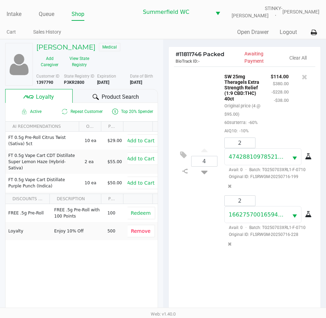
click at [127, 96] on span "Product Search" at bounding box center [120, 97] width 37 height 8
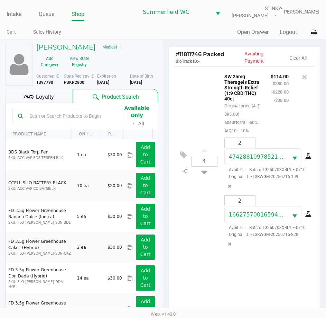
click at [55, 118] on input "text" at bounding box center [72, 116] width 91 height 10
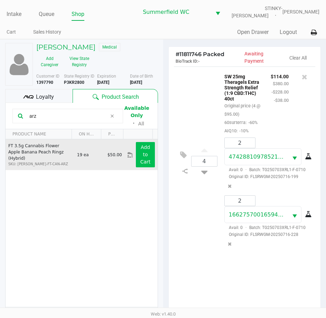
type input "arz"
click at [141, 160] on app-button-loader "Add to Cart" at bounding box center [146, 154] width 10 height 20
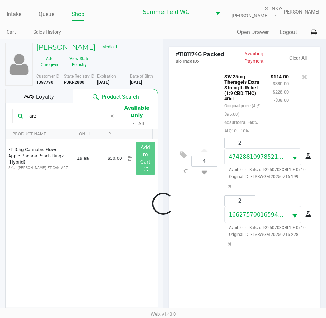
click at [165, 227] on div at bounding box center [163, 203] width 326 height 259
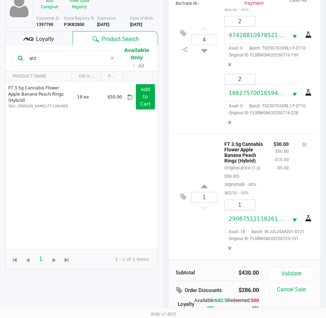
scroll to position [91, 0]
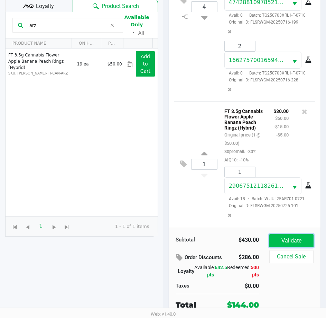
click at [281, 244] on button "Validate" at bounding box center [292, 240] width 44 height 13
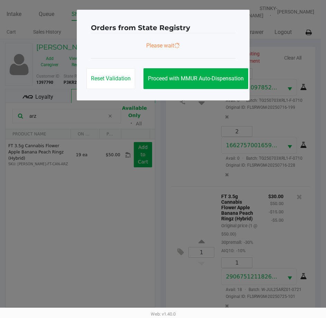
scroll to position [0, 0]
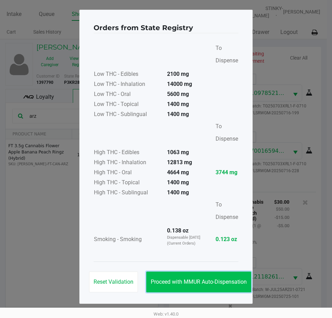
click at [212, 282] on span "Proceed with MMUR Auto-Dispensation" at bounding box center [199, 281] width 96 height 7
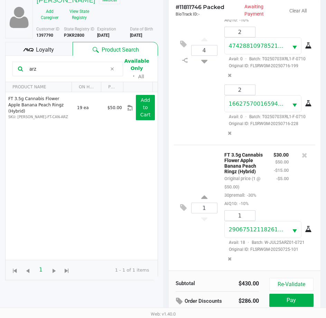
scroll to position [92, 0]
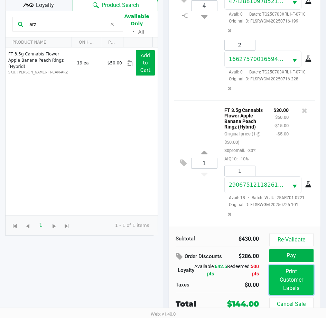
click at [310, 278] on button "Print Customer Labels" at bounding box center [292, 280] width 44 height 30
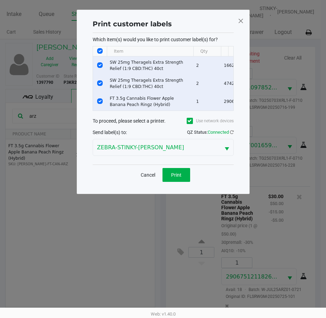
scroll to position [0, 0]
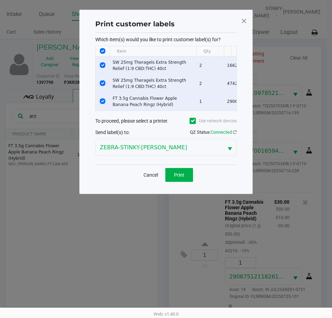
click at [100, 53] on input "Select All Rows" at bounding box center [103, 51] width 6 height 6
checkbox input "false"
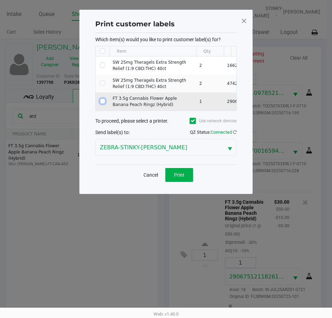
click at [102, 100] on input "Select Row" at bounding box center [103, 101] width 6 height 6
checkbox input "true"
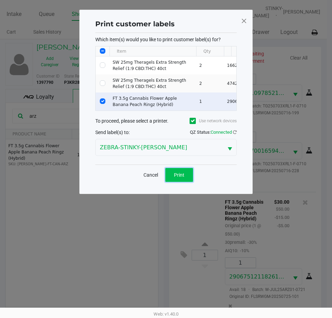
click at [176, 175] on button "Print" at bounding box center [179, 175] width 28 height 14
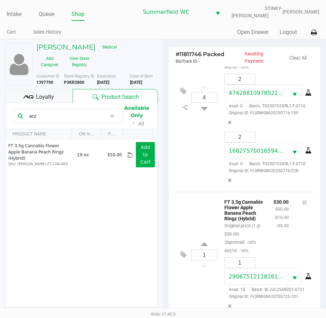
drag, startPoint x: 38, startPoint y: 115, endPoint x: 2, endPoint y: 112, distance: 36.5
click at [3, 114] on div "[PERSON_NAME] Medical Add Caregiver View State Registry Customer ID 1397790 Sta…" at bounding box center [81, 224] width 163 height 370
type input "octa"
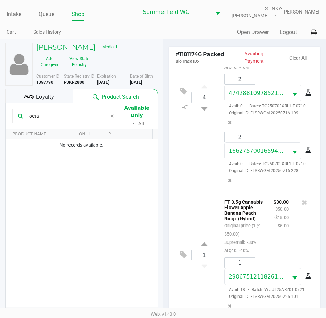
click at [0, 117] on html "Intake Queue Shop [PERSON_NAME] STINKY-[PERSON_NAME] Cart Sales History Quick S…" at bounding box center [163, 159] width 326 height 318
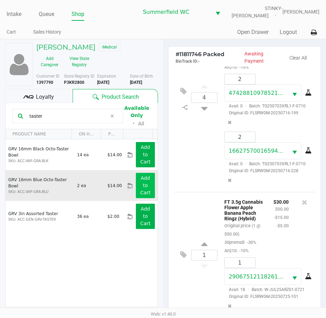
type input "taster"
click at [148, 188] on button "Add to Cart" at bounding box center [145, 185] width 19 height 25
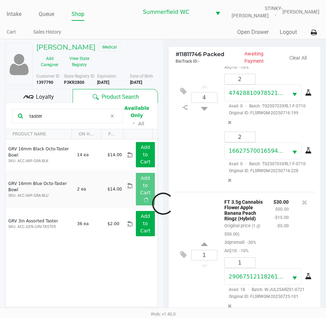
click at [161, 190] on div at bounding box center [163, 203] width 326 height 259
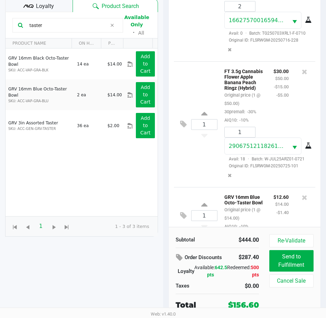
scroll to position [167, 0]
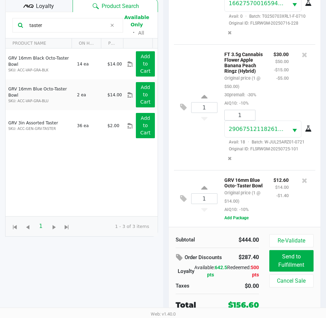
click at [269, 194] on div "$12.60 $14.00 -$1.40" at bounding box center [282, 194] width 26 height 38
click at [242, 216] on button "Add Package" at bounding box center [237, 218] width 24 height 6
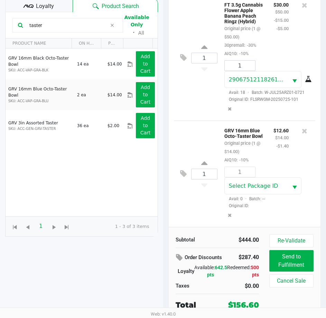
scroll to position [216, 0]
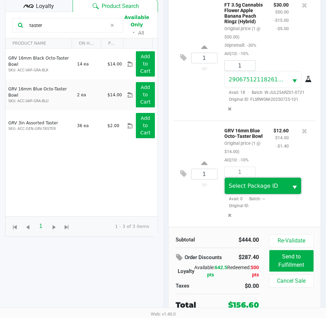
click at [261, 186] on span "Select Package ID" at bounding box center [253, 185] width 49 height 7
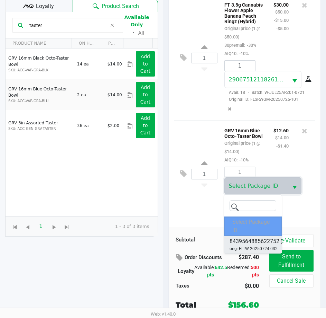
click at [267, 239] on span "8439564885622752" at bounding box center [255, 241] width 50 height 8
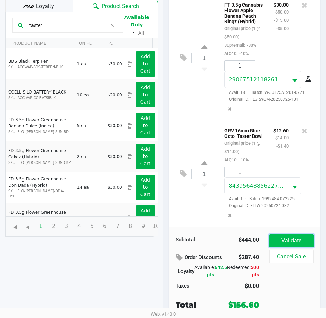
click at [279, 242] on button "Validate" at bounding box center [292, 240] width 44 height 13
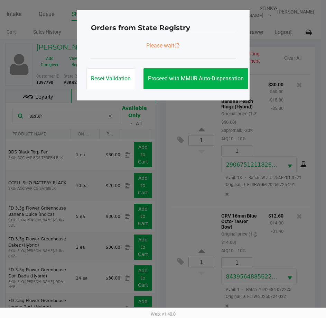
scroll to position [0, 0]
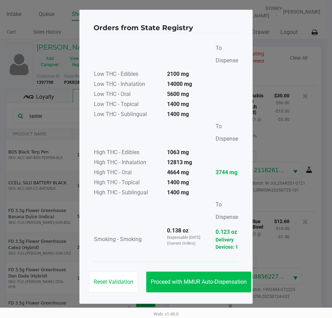
drag, startPoint x: 206, startPoint y: 296, endPoint x: 208, endPoint y: 288, distance: 8.9
click at [207, 295] on div "Orders from State Registry To Dispense Low THC - Edibles 2100 mg Low THC - Inha…" at bounding box center [165, 157] width 173 height 294
click at [208, 288] on button "Proceed with MMUR Auto-Dispensation" at bounding box center [198, 281] width 105 height 21
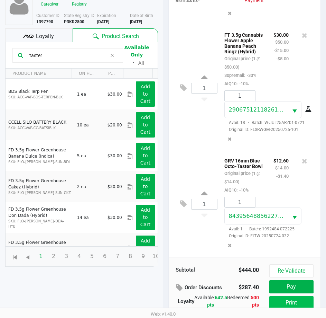
scroll to position [92, 0]
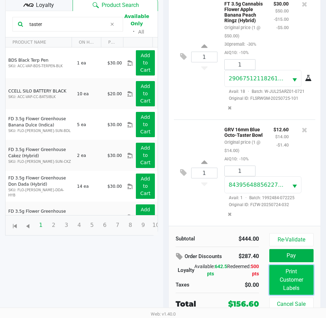
click at [286, 275] on button "Print Customer Labels" at bounding box center [292, 280] width 44 height 30
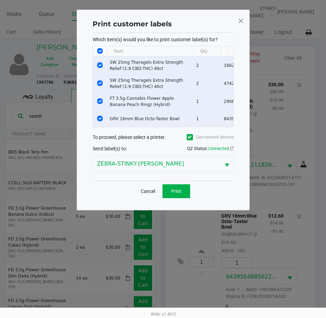
scroll to position [0, 0]
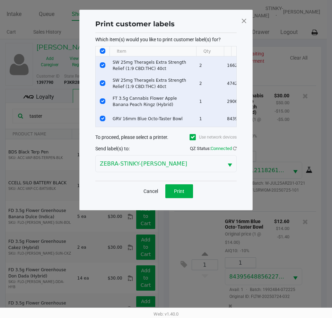
click at [102, 49] on input "Select All Rows" at bounding box center [103, 51] width 6 height 6
checkbox input "false"
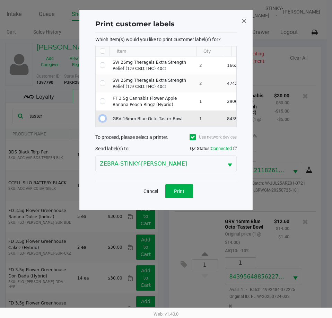
click at [102, 119] on input "Select Row" at bounding box center [103, 119] width 6 height 6
checkbox input "true"
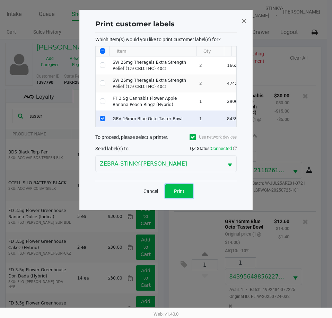
click at [168, 196] on button "Print" at bounding box center [179, 191] width 28 height 14
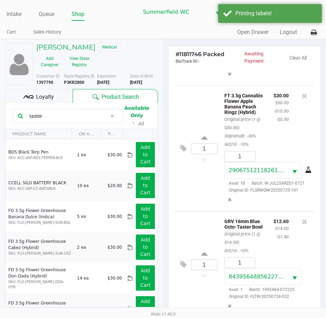
click at [269, 236] on div "$12.60 $14.00 -$1.40" at bounding box center [282, 236] width 26 height 38
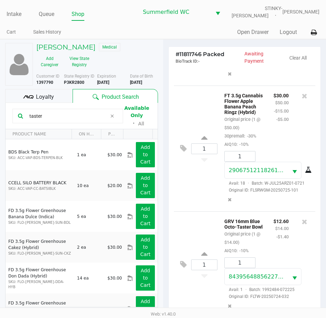
click at [269, 236] on div "$12.60 $14.00 -$1.40" at bounding box center [282, 236] width 26 height 38
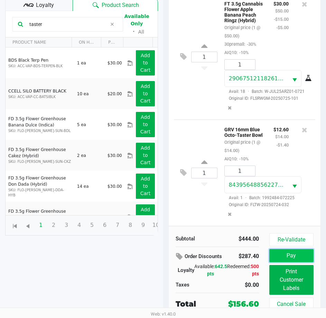
click at [287, 256] on button "Pay" at bounding box center [292, 255] width 44 height 13
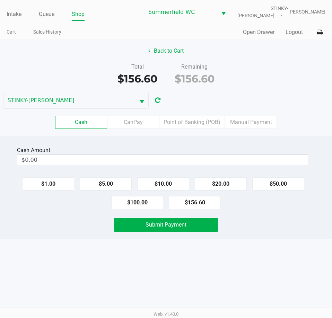
click at [269, 238] on div "Cash Amount $0.00 $1.00 $5.00 $10.00 $20.00 $50.00 $100.00 $156.60 Submit Payme…" at bounding box center [166, 187] width 332 height 103
click at [271, 228] on div "Submit Payment" at bounding box center [166, 225] width 342 height 14
drag, startPoint x: 271, startPoint y: 228, endPoint x: 265, endPoint y: 223, distance: 7.9
click at [270, 225] on div "Submit Payment" at bounding box center [166, 225] width 342 height 14
drag, startPoint x: 141, startPoint y: 207, endPoint x: 235, endPoint y: 185, distance: 96.7
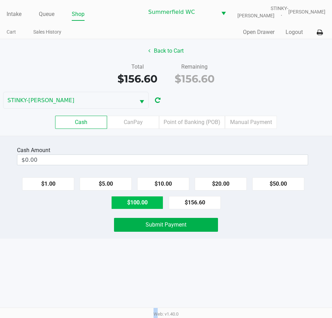
click at [142, 207] on button "$100.00" at bounding box center [137, 202] width 52 height 13
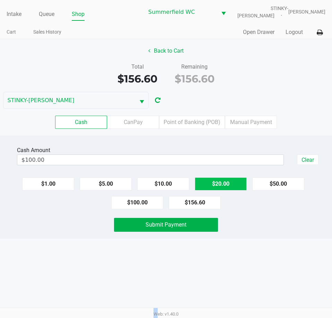
click at [210, 182] on button "$20.00" at bounding box center [220, 183] width 52 height 13
type input "$160.00"
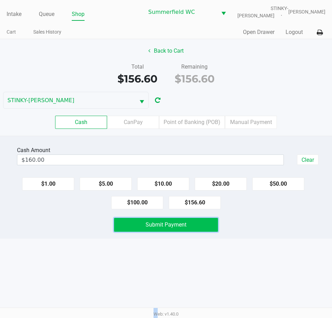
drag, startPoint x: 193, startPoint y: 223, endPoint x: 214, endPoint y: 257, distance: 40.4
click at [194, 223] on button "Submit Payment" at bounding box center [165, 225] width 103 height 14
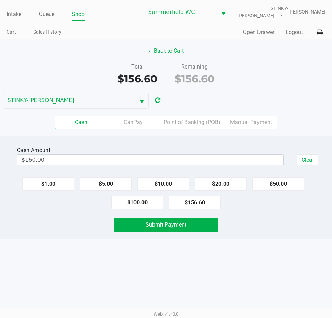
click at [215, 258] on div "Intake Queue Shop [PERSON_NAME] STINKY-[PERSON_NAME] Cart Sales History Quick S…" at bounding box center [166, 159] width 332 height 318
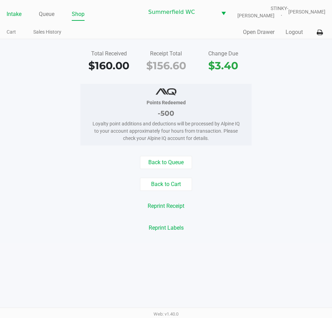
click at [12, 13] on link "Intake" at bounding box center [14, 14] width 15 height 10
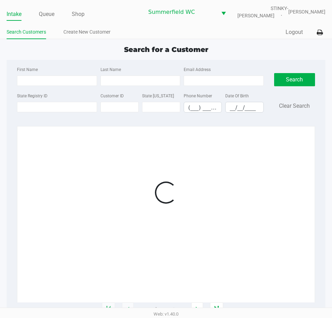
click at [138, 24] on div "Intake Queue Shop [PERSON_NAME] STINKY-[PERSON_NAME] Search Customers Create Ne…" at bounding box center [166, 19] width 332 height 39
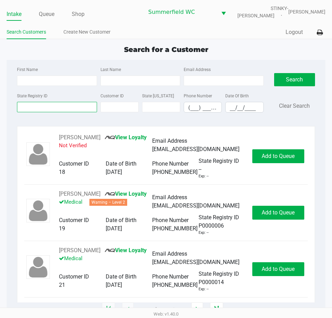
click at [67, 104] on input "State Registry ID" at bounding box center [57, 107] width 80 height 10
click at [67, 105] on input "State Registry ID" at bounding box center [57, 107] width 80 height 10
click at [256, 67] on div "Email Address" at bounding box center [223, 75] width 83 height 21
drag, startPoint x: 256, startPoint y: 57, endPoint x: 256, endPoint y: 53, distance: 4.2
click at [256, 53] on div "Search for a Customer First Name Last Name Email Address State Registry ID Cust…" at bounding box center [166, 176] width 318 height 265
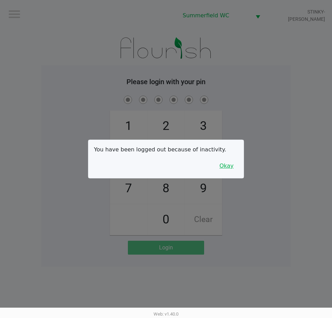
click at [230, 161] on button "Okay" at bounding box center [226, 165] width 23 height 13
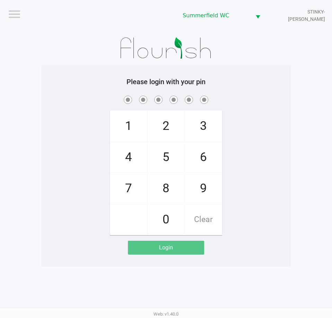
click at [240, 144] on div "1 4 7 2 5 8 0 3 6 9 Clear" at bounding box center [165, 164] width 249 height 141
checkbox input "true"
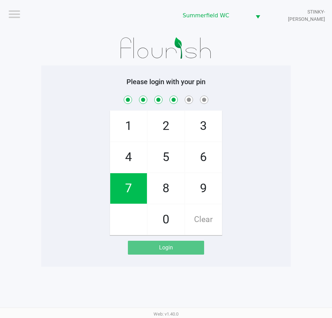
checkbox input "true"
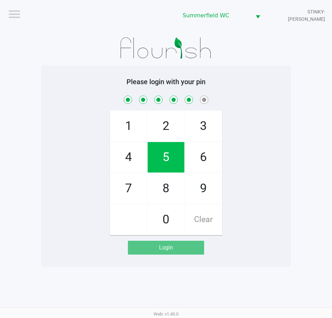
checkbox input "true"
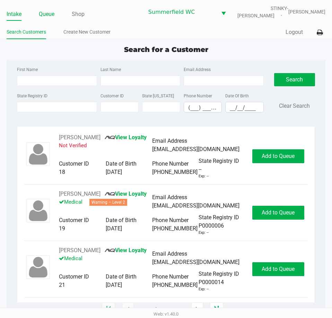
click at [46, 11] on link "Queue" at bounding box center [47, 14] width 16 height 10
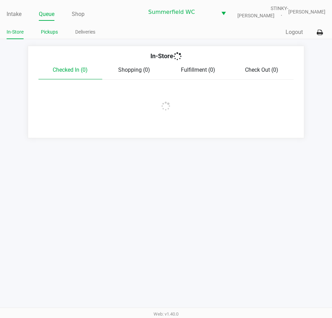
click at [47, 31] on link "Pickups" at bounding box center [49, 32] width 17 height 9
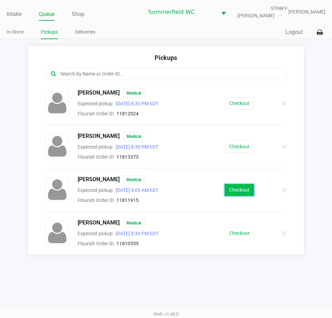
click at [239, 189] on button "Checkout" at bounding box center [238, 190] width 29 height 12
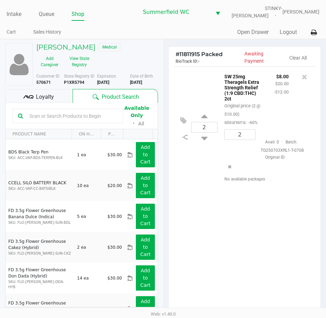
scroll to position [92, 0]
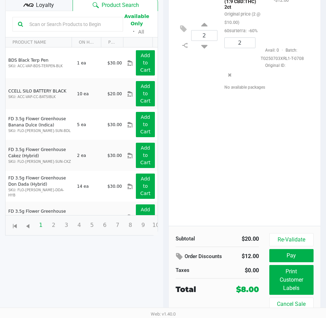
click at [259, 169] on div "2 SW 25mg Theragels Extra Strength Relief (1:9 CBD:THC) 2ct Original price (2 @…" at bounding box center [245, 100] width 152 height 251
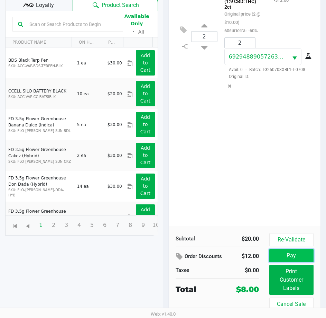
click at [289, 260] on button "Pay" at bounding box center [292, 255] width 44 height 13
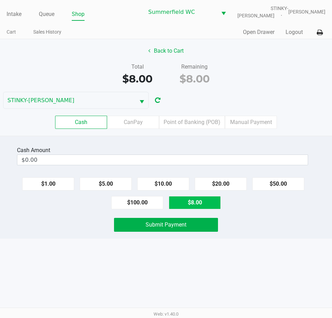
click at [184, 200] on button "$8.00" at bounding box center [195, 202] width 52 height 13
type input "$8.00"
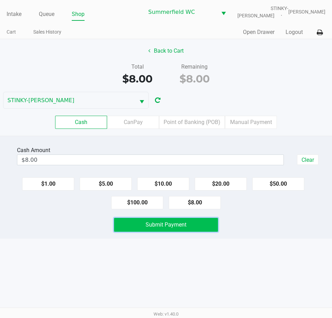
click at [179, 223] on span "Submit Payment" at bounding box center [165, 224] width 41 height 7
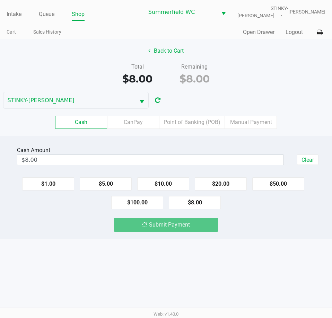
click at [186, 275] on div "Intake Queue Shop [PERSON_NAME] STINKY-[PERSON_NAME] Cart Sales History Quick S…" at bounding box center [166, 159] width 332 height 318
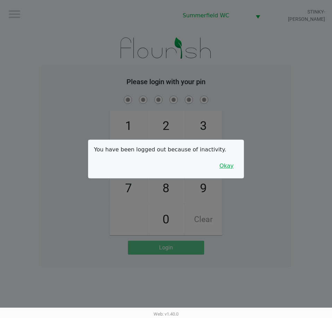
click at [227, 169] on div "You have been logged out because of inactivity. Okay" at bounding box center [165, 159] width 155 height 38
click at [227, 169] on button "Okay" at bounding box center [226, 165] width 23 height 13
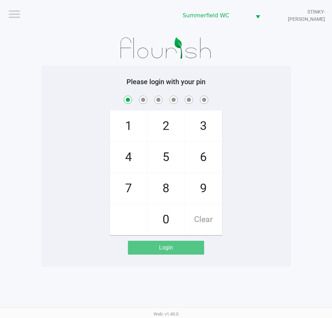
checkbox input "true"
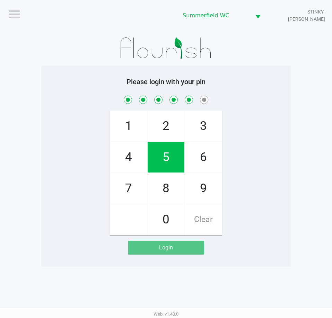
checkbox input "true"
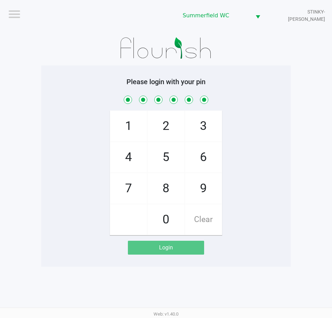
checkbox input "true"
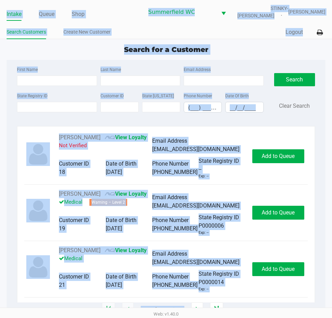
click at [186, 44] on app-point-of-sale "Intake Queue Shop [PERSON_NAME] STINKY-[PERSON_NAME] Search Customers Create Ne…" at bounding box center [166, 154] width 332 height 309
click at [178, 49] on span "Search for a Customer" at bounding box center [166, 49] width 84 height 8
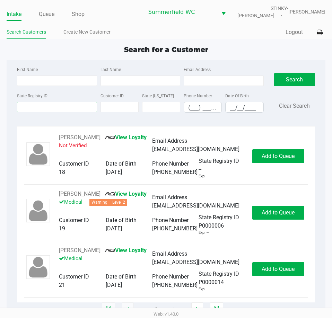
click at [44, 103] on input "State Registry ID" at bounding box center [57, 107] width 80 height 10
click at [48, 112] on input "State Registry ID" at bounding box center [57, 107] width 80 height 10
click at [54, 108] on input "State Registry ID" at bounding box center [57, 107] width 80 height 10
click at [67, 109] on input "State Registry ID" at bounding box center [57, 107] width 80 height 10
paste input "P4FD4953"
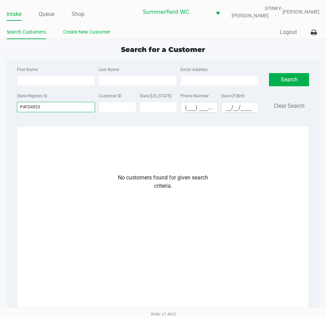
type input "P4FD4953"
click at [98, 36] on link "Create New Customer" at bounding box center [86, 32] width 47 height 9
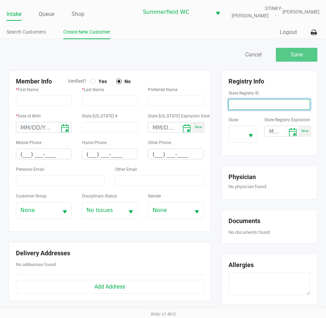
click at [275, 103] on input at bounding box center [270, 104] width 82 height 11
paste input "P4FD4953"
click at [252, 136] on span "Select" at bounding box center [251, 136] width 9 height 9
type input "P4FD4953"
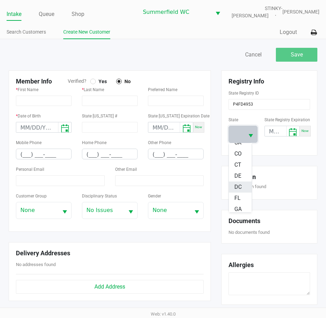
scroll to position [69, 0]
click at [239, 189] on span "FL" at bounding box center [238, 190] width 6 height 8
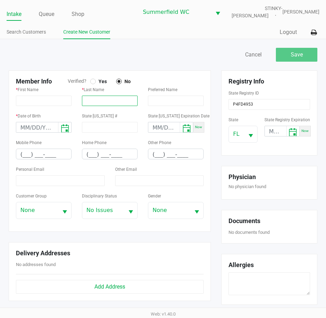
click at [103, 102] on input "text" at bounding box center [110, 101] width 56 height 10
paste input "[PERSON_NAME]"
type input "[PERSON_NAME]"
click at [49, 99] on input "text" at bounding box center [44, 101] width 56 height 10
paste input "[PERSON_NAME]"
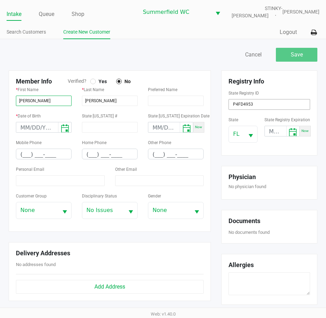
type input "[PERSON_NAME]"
click at [21, 155] on input "(___) ___-____" at bounding box center [43, 154] width 55 height 11
paste input "352) 844-0767"
type input "[PHONE_NUMBER]"
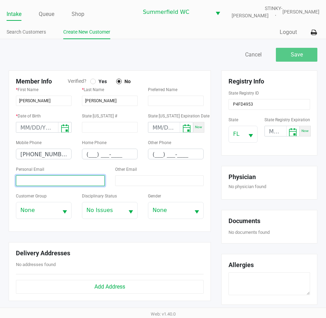
click at [46, 181] on input at bounding box center [60, 180] width 89 height 11
paste input "[EMAIL_ADDRESS][DOMAIN_NAME]"
type input "[EMAIL_ADDRESS][DOMAIN_NAME]"
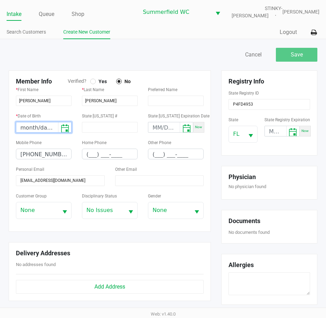
click at [26, 128] on input "month/day/year" at bounding box center [37, 127] width 42 height 11
type input "[DATE]"
click at [93, 79] on div at bounding box center [93, 82] width 6 height 6
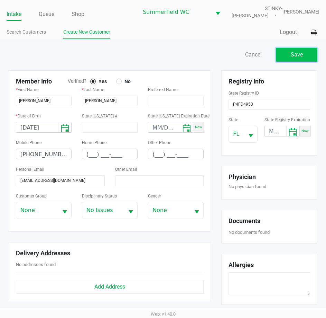
click at [301, 56] on span "Save" at bounding box center [297, 54] width 12 height 7
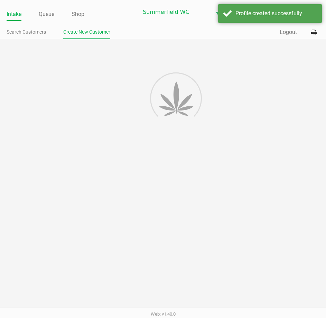
type input "---"
type input "( __) ___-____"
type input "---"
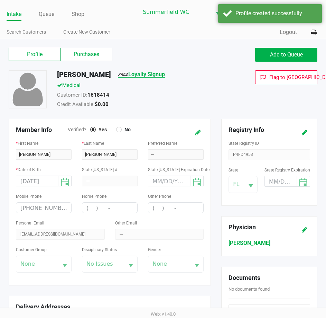
click at [143, 72] on link "Loyalty Signup" at bounding box center [141, 74] width 47 height 7
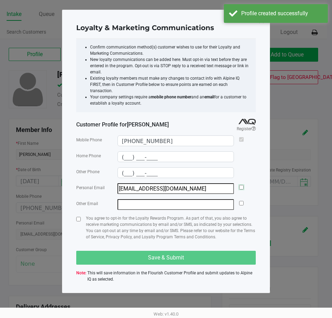
click at [242, 185] on input "checkbox" at bounding box center [241, 187] width 4 height 4
checkbox input "true"
click at [79, 217] on input "checkbox" at bounding box center [78, 219] width 4 height 4
checkbox input "true"
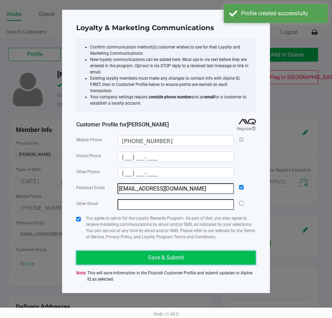
click at [165, 255] on button "Save & Submit" at bounding box center [165, 258] width 179 height 14
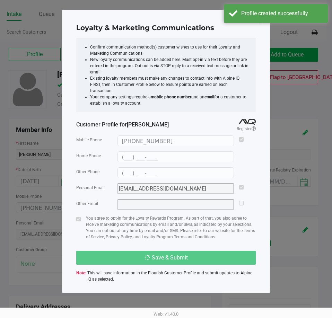
type input "(___) ___-____"
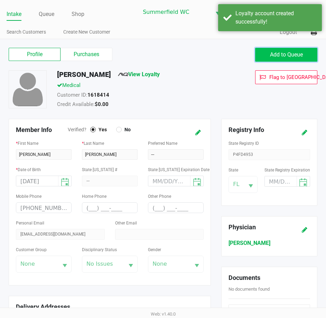
click at [290, 54] on span "Add to Queue" at bounding box center [286, 54] width 33 height 7
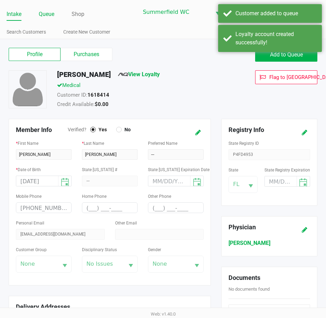
click at [48, 16] on link "Queue" at bounding box center [47, 14] width 16 height 10
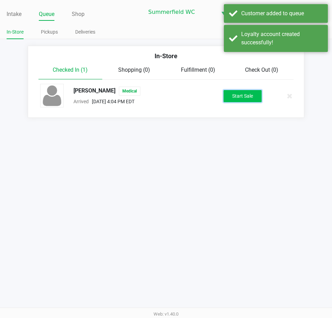
click at [243, 93] on button "Start Sale" at bounding box center [242, 96] width 38 height 12
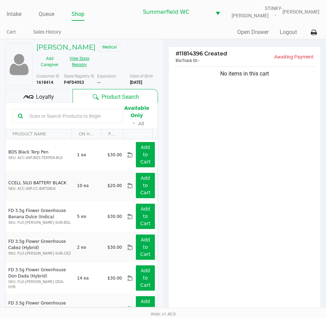
click at [74, 65] on button "View State Registry" at bounding box center [77, 61] width 29 height 17
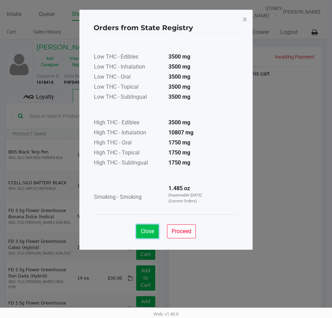
click at [154, 232] on button "Close" at bounding box center [147, 231] width 22 height 14
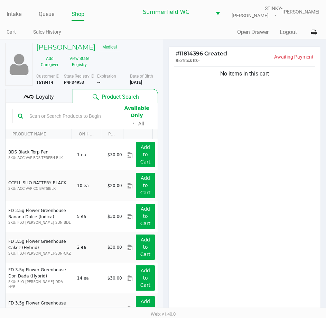
click at [67, 115] on input "text" at bounding box center [72, 116] width 91 height 10
type input "l"
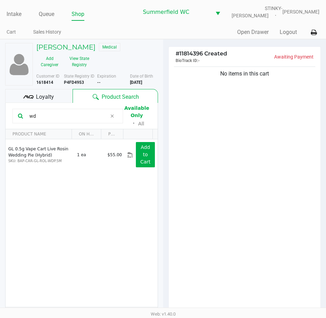
type input "w"
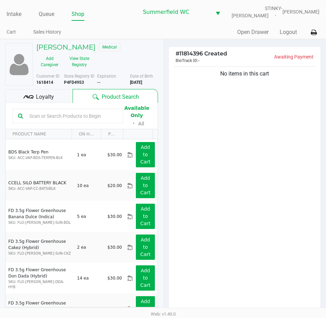
click at [67, 115] on input "text" at bounding box center [72, 116] width 91 height 10
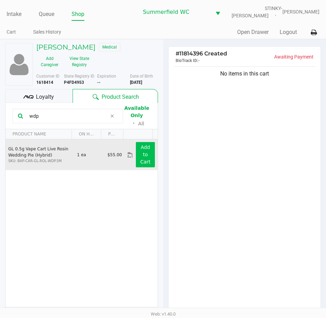
type input "wdp"
click at [145, 153] on button "Add to Cart" at bounding box center [145, 154] width 19 height 25
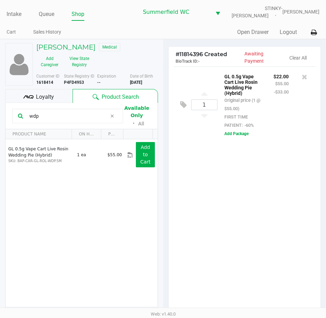
click at [255, 218] on div "1 GL 0.5g Vape Cart Live Rosin Wedding Pie (Hybrid) Original price (1 @ $55.00)…" at bounding box center [245, 191] width 152 height 251
click at [262, 225] on div "1 GL 0.5g Vape Cart Live Rosin Wedding Pie (Hybrid) Original price (1 @ $55.00)…" at bounding box center [245, 191] width 152 height 251
click at [261, 223] on div "1 GL 0.5g Vape Cart Live Rosin Wedding Pie (Hybrid) Original price (1 @ $55.00)…" at bounding box center [245, 191] width 152 height 251
drag, startPoint x: 37, startPoint y: 110, endPoint x: 33, endPoint y: 110, distance: 4.2
click at [32, 110] on div "wdp" at bounding box center [67, 116] width 111 height 15
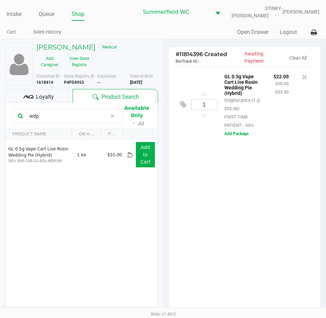
drag, startPoint x: 48, startPoint y: 118, endPoint x: 0, endPoint y: 115, distance: 48.2
click at [0, 115] on html "Intake Queue Shop [PERSON_NAME] STINKY-[PERSON_NAME] Cart Sales History Quick S…" at bounding box center [163, 159] width 326 height 318
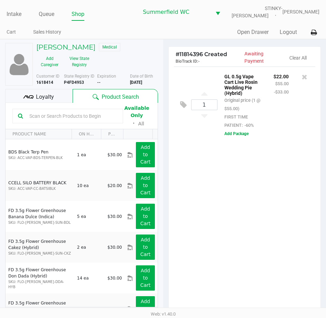
click at [265, 236] on div "1 GL 0.5g Vape Cart Live Rosin Wedding Pie (Hybrid) Original price (1 @ $55.00)…" at bounding box center [245, 191] width 152 height 251
drag, startPoint x: 260, startPoint y: 219, endPoint x: 126, endPoint y: 137, distance: 157.3
click at [260, 218] on div "1 GL 0.5g Vape Cart Live Rosin Wedding Pie (Hybrid) Original price (1 @ $55.00)…" at bounding box center [245, 191] width 152 height 251
drag, startPoint x: 47, startPoint y: 101, endPoint x: 45, endPoint y: 95, distance: 6.5
click at [47, 101] on div "Loyalty" at bounding box center [38, 96] width 67 height 14
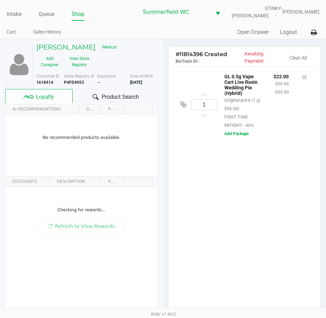
drag, startPoint x: 242, startPoint y: 212, endPoint x: 233, endPoint y: 250, distance: 38.8
click at [242, 215] on div "1 GL 0.5g Vape Cart Live Rosin Wedding Pie (Hybrid) Original price (1 @ $55.00)…" at bounding box center [245, 191] width 152 height 251
click at [233, 251] on div "1 GL 0.5g Vape Cart Live Rosin Wedding Pie (Hybrid) Original price (1 @ $55.00)…" at bounding box center [245, 191] width 152 height 251
click at [233, 235] on div "1 GL 0.5g Vape Cart Live Rosin Wedding Pie (Hybrid) Original price (1 @ $55.00)…" at bounding box center [245, 191] width 152 height 251
drag, startPoint x: 236, startPoint y: 261, endPoint x: 280, endPoint y: 87, distance: 179.2
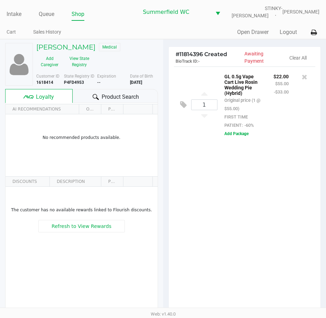
click at [237, 257] on div "1 GL 0.5g Vape Cart Live Rosin Wedding Pie (Hybrid) Original price (1 @ $55.00)…" at bounding box center [245, 191] width 152 height 251
drag, startPoint x: 281, startPoint y: 78, endPoint x: 275, endPoint y: 77, distance: 6.0
click at [275, 77] on p "$22.00" at bounding box center [281, 75] width 15 height 7
click at [229, 234] on div "1 GL 0.5g Vape Cart Live Rosin Wedding Pie (Hybrid) Original price (1 @ $55.00)…" at bounding box center [245, 191] width 152 height 251
click at [264, 214] on div "1 GL 0.5g Vape Cart Live Rosin Wedding Pie (Hybrid) Original price (1 @ $55.00)…" at bounding box center [245, 191] width 152 height 251
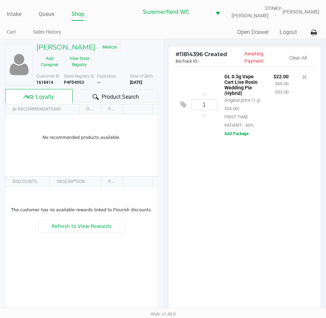
drag, startPoint x: 248, startPoint y: 246, endPoint x: 83, endPoint y: 101, distance: 220.4
click at [246, 246] on div "1 GL 0.5g Vape Cart Live Rosin Wedding Pie (Hybrid) Original price (1 @ $55.00)…" at bounding box center [245, 191] width 152 height 251
click at [102, 93] on span "Product Search" at bounding box center [120, 97] width 37 height 8
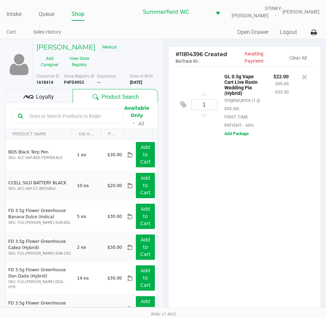
click at [63, 114] on input "text" at bounding box center [72, 116] width 91 height 10
click at [232, 203] on div "1 GL 0.5g Vape Cart Live Rosin Wedding Pie (Hybrid) Original price (1 @ $55.00)…" at bounding box center [245, 191] width 152 height 251
click at [238, 201] on div "1 GL 0.5g Vape Cart Live Rosin Wedding Pie (Hybrid) Original price (1 @ $55.00)…" at bounding box center [245, 191] width 152 height 251
drag, startPoint x: 263, startPoint y: 181, endPoint x: 251, endPoint y: 190, distance: 14.9
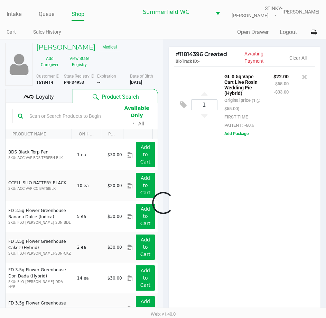
click at [251, 190] on div at bounding box center [163, 203] width 326 height 259
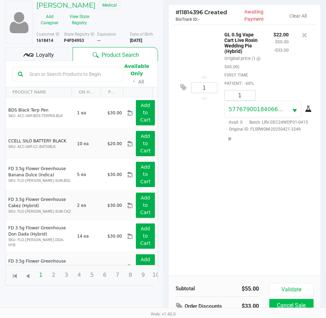
scroll to position [91, 0]
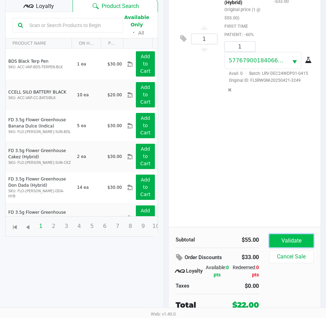
click at [286, 238] on button "Validate" at bounding box center [292, 240] width 44 height 13
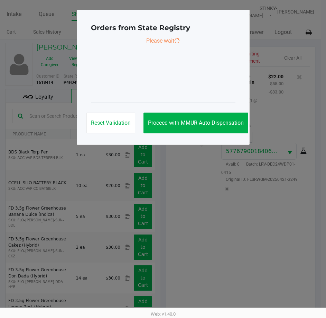
scroll to position [0, 0]
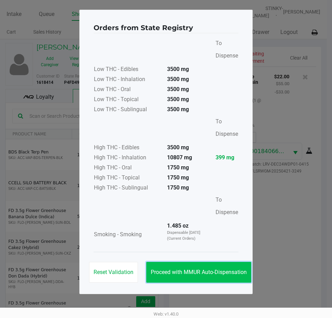
click at [212, 271] on span "Proceed with MMUR Auto-Dispensation" at bounding box center [199, 272] width 96 height 7
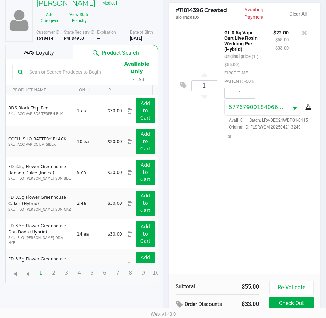
scroll to position [92, 0]
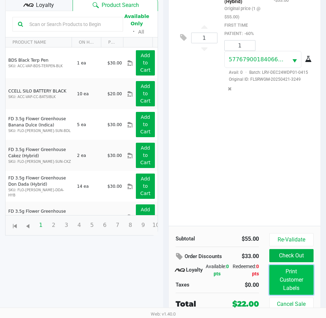
click at [304, 279] on button "Print Customer Labels" at bounding box center [292, 280] width 44 height 30
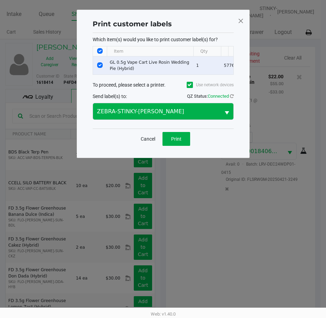
scroll to position [0, 0]
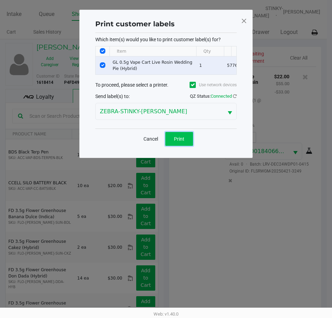
click at [178, 141] on span "Print" at bounding box center [179, 139] width 10 height 6
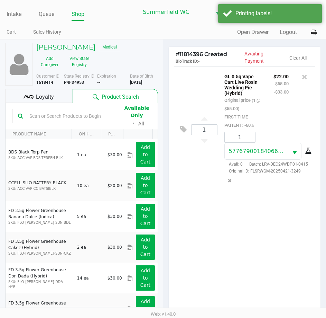
click at [229, 241] on ngb-modal-window "Print customer labels Which item(s) would you like to print customer label(s) f…" at bounding box center [163, 159] width 326 height 318
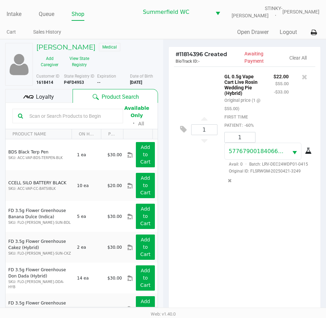
click at [229, 236] on div "1 GL 0.5g Vape Cart Live Rosin Wedding Pie (Hybrid) Original price (1 @ $55.00)…" at bounding box center [245, 191] width 152 height 251
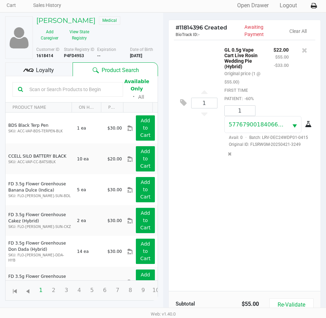
scroll to position [92, 0]
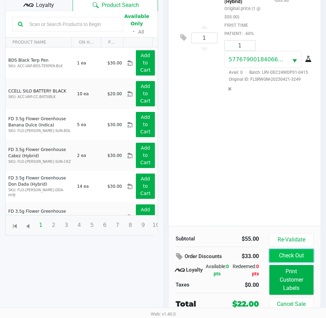
click at [300, 259] on button "Check Out" at bounding box center [292, 255] width 44 height 13
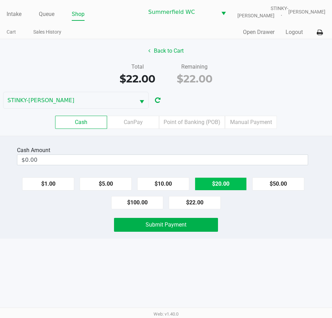
click at [221, 187] on button "$20.00" at bounding box center [220, 183] width 52 height 13
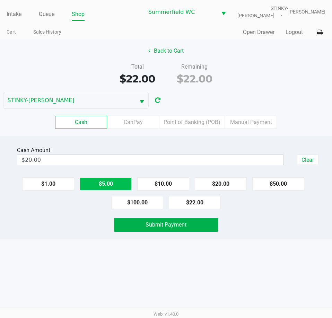
click at [110, 183] on button "$5.00" at bounding box center [106, 183] width 52 height 13
type input "$25.00"
click at [52, 268] on div "Intake Queue Shop [PERSON_NAME] STINKY-[PERSON_NAME] Cart Sales History Quick S…" at bounding box center [166, 159] width 332 height 318
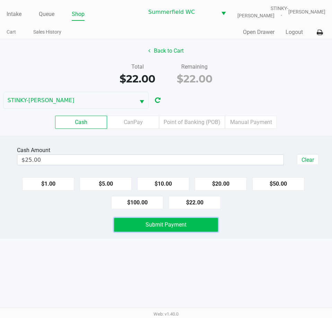
click at [183, 228] on button "Submit Payment" at bounding box center [165, 225] width 103 height 14
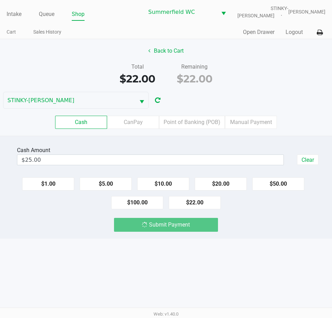
click at [252, 281] on div "Intake Queue Shop [PERSON_NAME] STINKY-[PERSON_NAME] Cart Sales History Quick S…" at bounding box center [166, 159] width 332 height 318
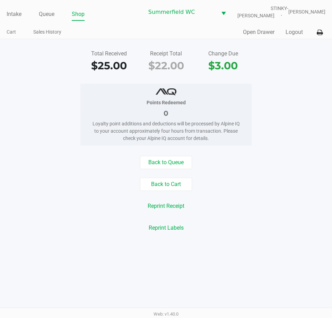
click at [280, 228] on div "Reprint Labels" at bounding box center [166, 227] width 342 height 13
click at [17, 9] on li "Intake" at bounding box center [14, 15] width 15 height 12
click at [12, 19] on li "Intake" at bounding box center [14, 15] width 15 height 12
click at [21, 13] on link "Intake" at bounding box center [14, 14] width 15 height 10
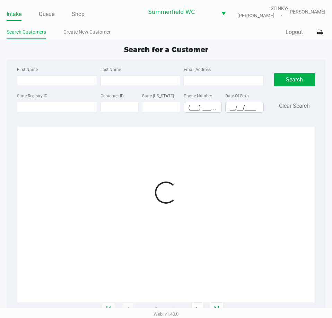
click at [148, 38] on ul "Search Customers Create New Customer" at bounding box center [86, 33] width 159 height 12
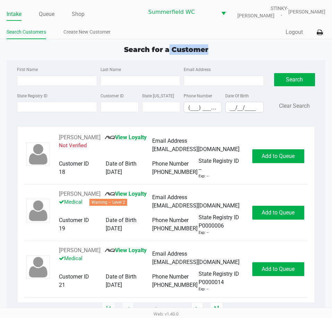
drag, startPoint x: 169, startPoint y: 48, endPoint x: 221, endPoint y: 48, distance: 52.3
click at [221, 48] on div "Search for a Customer" at bounding box center [165, 49] width 329 height 10
click at [211, 46] on div "Search for a Customer" at bounding box center [165, 49] width 329 height 10
drag, startPoint x: 206, startPoint y: 51, endPoint x: 171, endPoint y: 52, distance: 35.3
click at [171, 52] on span "Search for a Customer" at bounding box center [166, 49] width 84 height 8
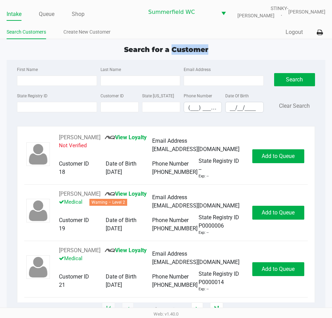
click at [171, 52] on span "Search for a Customer" at bounding box center [166, 49] width 84 height 8
drag, startPoint x: 220, startPoint y: 47, endPoint x: 171, endPoint y: 51, distance: 48.6
click at [171, 51] on div "Search for a Customer" at bounding box center [165, 49] width 329 height 10
click at [171, 51] on span "Search for a Customer" at bounding box center [166, 49] width 84 height 8
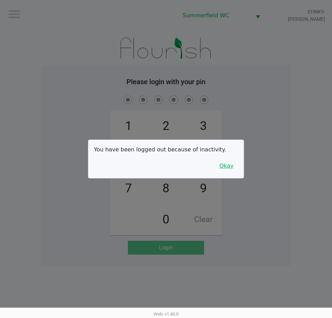
click at [221, 168] on button "Okay" at bounding box center [226, 165] width 23 height 13
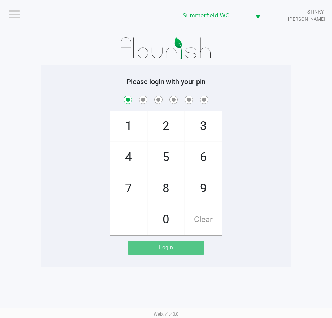
checkbox input "true"
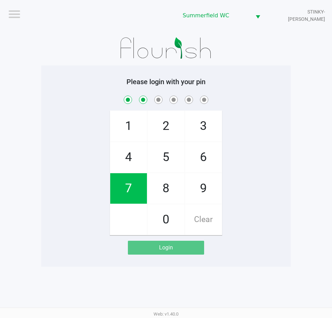
checkbox input "true"
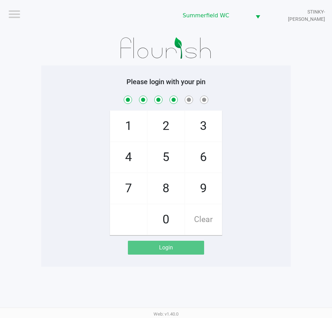
checkbox input "true"
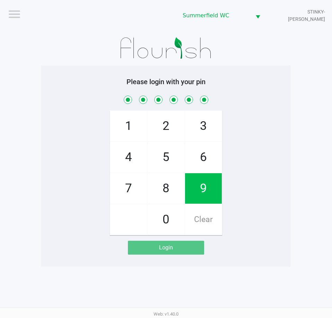
checkbox input "true"
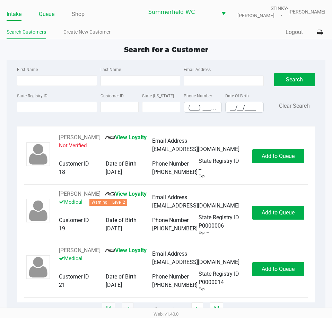
click at [48, 15] on link "Queue" at bounding box center [47, 14] width 16 height 10
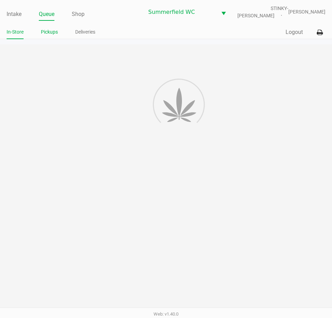
click at [48, 35] on link "Pickups" at bounding box center [49, 32] width 17 height 9
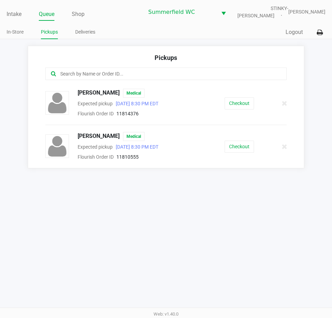
click at [187, 204] on div "Intake Queue Shop [PERSON_NAME] STINKY-[PERSON_NAME] In-Store Pickups Deliverie…" at bounding box center [166, 159] width 332 height 318
click at [9, 16] on link "Intake" at bounding box center [14, 14] width 15 height 10
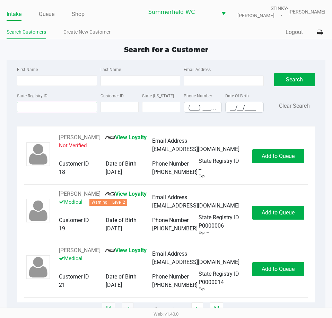
click at [52, 106] on input "State Registry ID" at bounding box center [57, 107] width 80 height 10
click at [26, 112] on div "State Registry ID" at bounding box center [56, 101] width 83 height 21
click at [31, 106] on input "State Registry ID" at bounding box center [57, 107] width 80 height 10
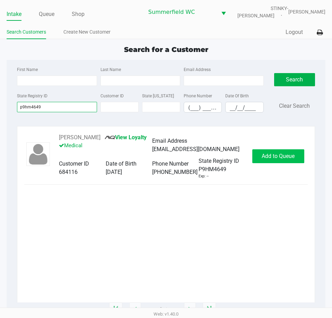
type input "p9hm4649"
click at [264, 153] on span "Add to Queue" at bounding box center [277, 156] width 33 height 7
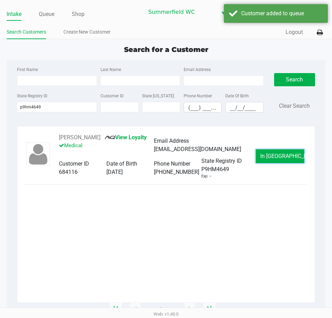
click at [264, 153] on button "In [GEOGRAPHIC_DATA]" at bounding box center [279, 156] width 48 height 14
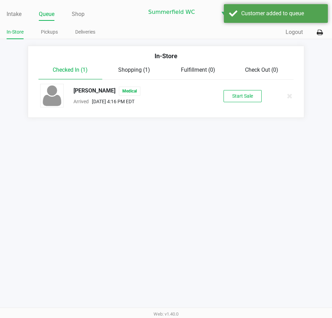
click at [246, 93] on button "Start Sale" at bounding box center [242, 96] width 38 height 12
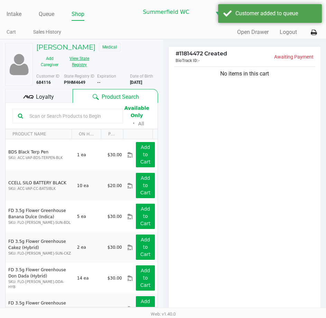
click at [87, 61] on button "View State Registry" at bounding box center [77, 61] width 29 height 17
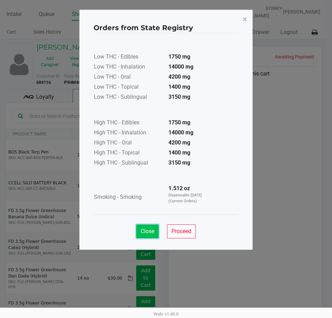
click at [151, 230] on span "Close" at bounding box center [147, 231] width 13 height 7
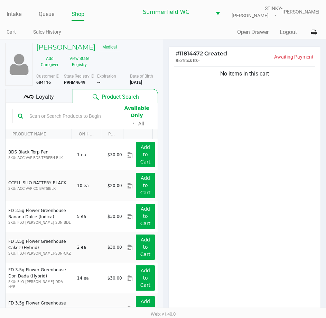
click at [65, 118] on input "text" at bounding box center [72, 116] width 91 height 10
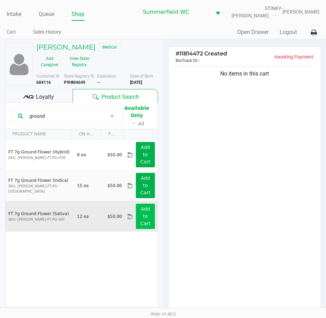
type input "ground"
click at [143, 219] on button "Add to Cart" at bounding box center [145, 215] width 19 height 25
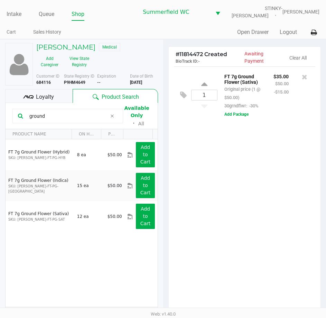
drag, startPoint x: 46, startPoint y: 114, endPoint x: 8, endPoint y: 118, distance: 39.0
click at [8, 118] on kendo-grid-toolbar "ground Available Only ᛫ All" at bounding box center [82, 116] width 152 height 26
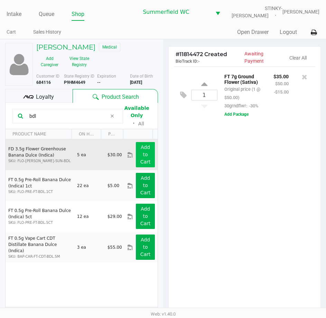
type input "bdl"
click at [142, 160] on app-button-loader "Add to Cart" at bounding box center [146, 154] width 10 height 20
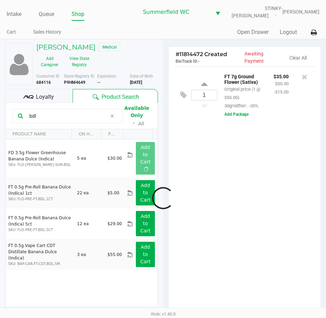
click at [188, 170] on div at bounding box center [163, 198] width 326 height 248
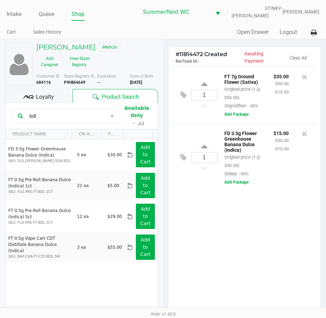
drag, startPoint x: 238, startPoint y: 225, endPoint x: 165, endPoint y: 189, distance: 80.8
click at [237, 225] on div "1 FT 7g Ground Flower (Sativa) Original price (1 @ $50.00) 30grndflwr: -30% $35…" at bounding box center [245, 191] width 152 height 251
drag, startPoint x: 42, startPoint y: 118, endPoint x: 15, endPoint y: 119, distance: 27.4
click at [15, 119] on div "bdl" at bounding box center [67, 116] width 111 height 15
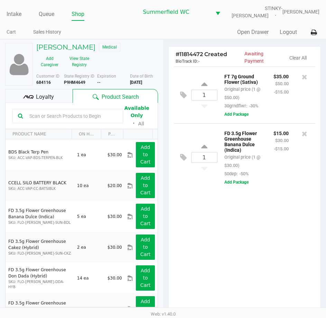
click at [234, 259] on div "1 FT 7g Ground Flower (Sativa) Original price (1 @ $50.00) 30grndflwr: -30% $35…" at bounding box center [245, 191] width 152 height 251
click at [221, 233] on div "1 FT 7g Ground Flower (Sativa) Original price (1 @ $50.00) 30grndflwr: -30% $35…" at bounding box center [245, 191] width 152 height 251
click at [58, 101] on div "Loyalty" at bounding box center [38, 96] width 67 height 14
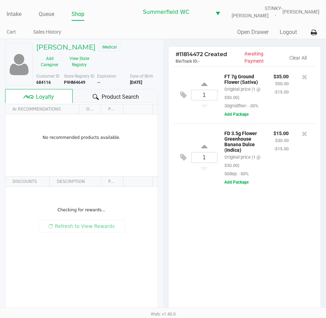
click at [238, 248] on div "1 FT 7g Ground Flower (Sativa) Original price (1 @ $50.00) 30grndflwr: -30% $35…" at bounding box center [245, 191] width 152 height 251
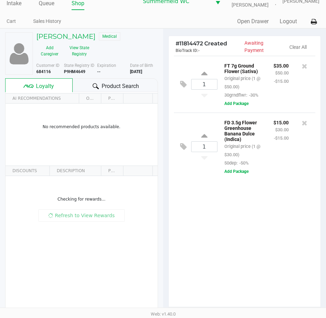
scroll to position [76, 0]
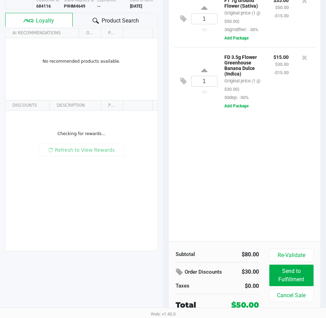
click at [229, 200] on div "1 FT 7g Ground Flower (Sativa) Original price (1 @ $50.00) 30grndflwr: -30% $35…" at bounding box center [245, 115] width 152 height 251
click at [241, 232] on div "1 FT 7g Ground Flower (Sativa) Original price (1 @ $50.00) 30grndflwr: -30% $35…" at bounding box center [245, 115] width 152 height 251
click at [237, 187] on div "1 FT 7g Ground Flower (Sativa) Original price (1 @ $50.00) 30grndflwr: -30% $35…" at bounding box center [245, 115] width 152 height 251
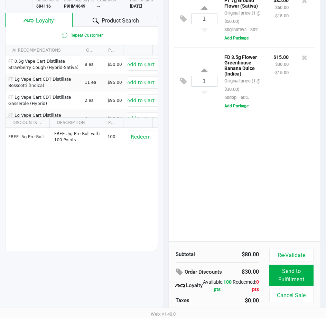
click at [235, 188] on div "1 FT 7g Ground Flower (Sativa) Original price (1 @ $50.00) 30grndflwr: -30% $35…" at bounding box center [245, 115] width 152 height 251
click at [237, 189] on div "1 FT 7g Ground Flower (Sativa) Original price (1 @ $50.00) 30grndflwr: -30% $35…" at bounding box center [245, 115] width 152 height 251
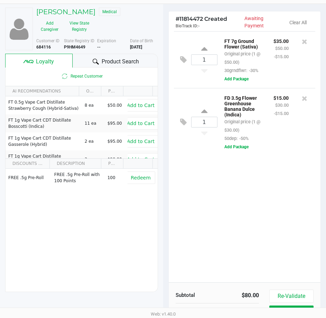
scroll to position [0, 0]
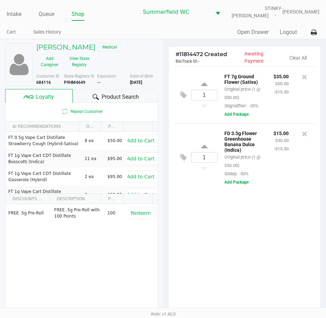
click at [264, 234] on div "1 FT 7g Ground Flower (Sativa) Original price (1 @ $50.00) 30grndflwr: -30% $35…" at bounding box center [245, 191] width 152 height 251
click at [265, 229] on div "1 FT 7g Ground Flower (Sativa) Original price (1 @ $50.00) 30grndflwr: -30% $35…" at bounding box center [245, 191] width 152 height 251
click at [264, 228] on div "1 FT 7g Ground Flower (Sativa) Original price (1 @ $50.00) 30grndflwr: -30% $35…" at bounding box center [245, 191] width 152 height 251
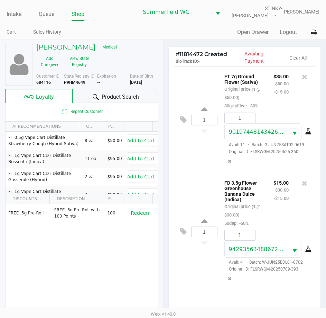
click at [266, 185] on div "FD 3.5g Flower Greenhouse Banana Dulce (Indica) Original price (1 @ $30.00) 50d…" at bounding box center [243, 202] width 49 height 49
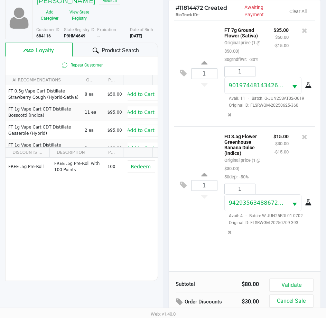
scroll to position [91, 0]
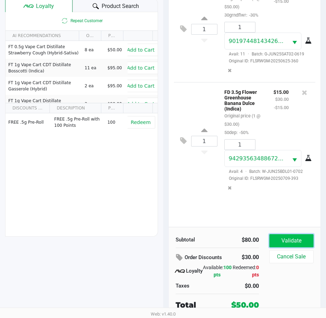
click at [294, 241] on button "Validate" at bounding box center [292, 240] width 44 height 13
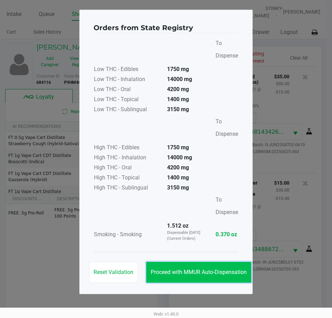
click at [218, 267] on button "Proceed with MMUR Auto-Dispensation" at bounding box center [198, 272] width 105 height 21
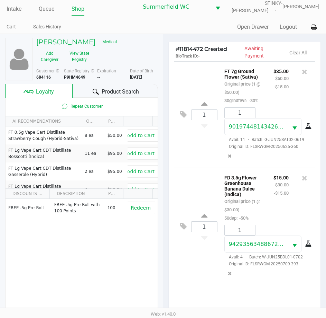
scroll to position [92, 0]
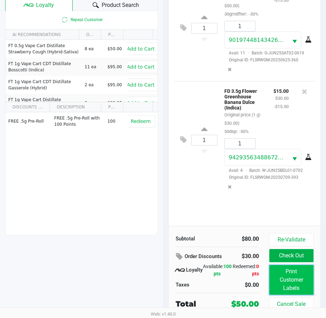
click at [295, 272] on button "Print Customer Labels" at bounding box center [292, 280] width 44 height 30
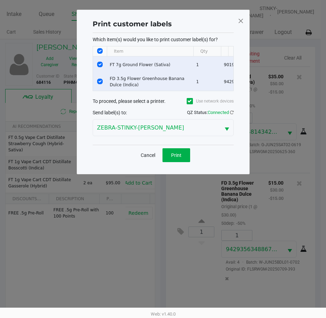
scroll to position [0, 0]
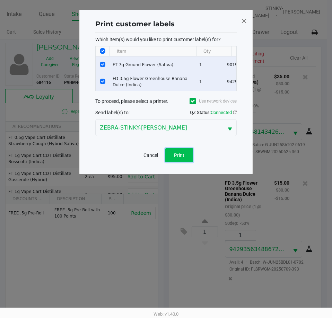
click at [179, 158] on span "Print" at bounding box center [179, 155] width 10 height 6
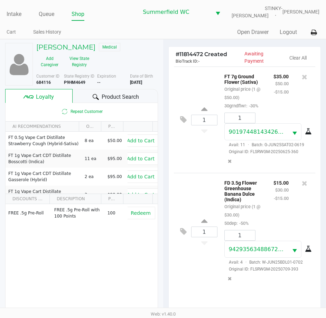
click at [242, 216] on div "FD 3.5g Flower Greenhouse Banana Dulce (Indica) Original price (1 @ $30.00) 50d…" at bounding box center [243, 202] width 49 height 49
click at [73, 49] on h5 "[PERSON_NAME]" at bounding box center [65, 47] width 59 height 8
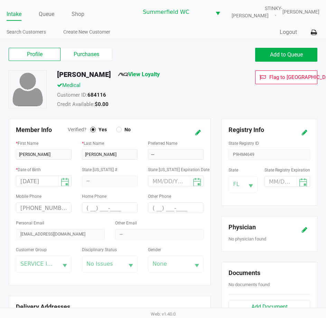
click at [52, 264] on div "Customer Group SERVICE INDUSTRY" at bounding box center [44, 258] width 56 height 27
click at [199, 133] on icon at bounding box center [199, 132] width 6 height 5
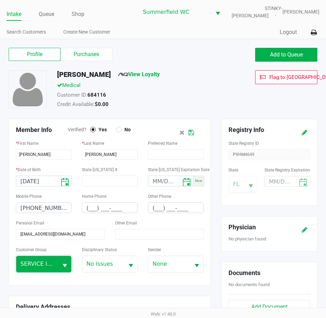
click at [48, 260] on span "SERVICE INDUSTRY" at bounding box center [37, 264] width 34 height 8
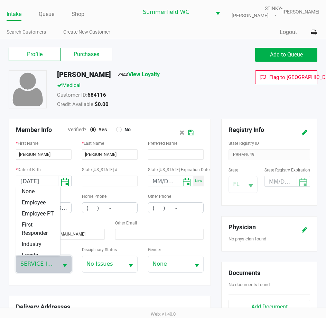
click at [205, 227] on div "Other Email" at bounding box center [159, 231] width 99 height 27
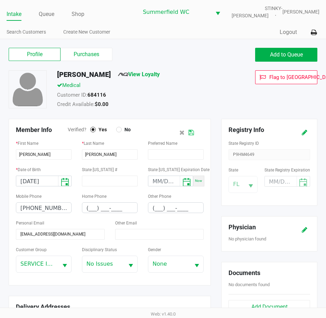
click at [193, 130] on icon at bounding box center [192, 132] width 6 height 5
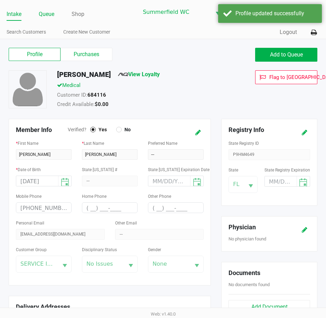
click at [52, 16] on link "Queue" at bounding box center [47, 14] width 16 height 10
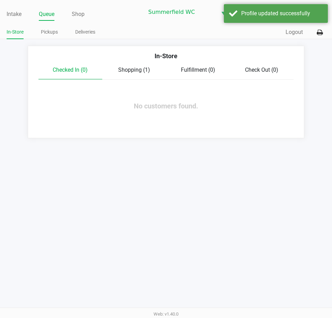
click at [129, 71] on span "Shopping (1)" at bounding box center [134, 69] width 32 height 7
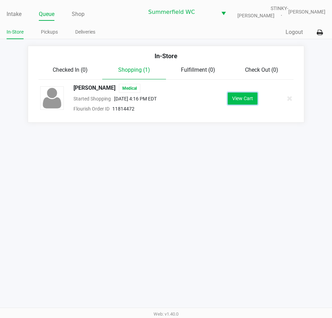
click at [244, 96] on button "View Cart" at bounding box center [242, 98] width 30 height 12
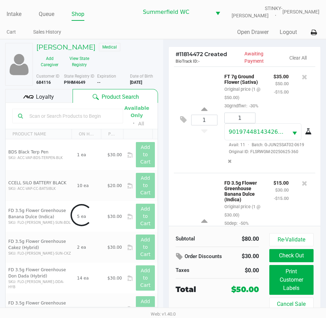
scroll to position [75, 0]
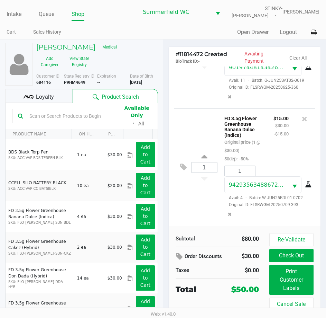
click at [276, 136] on div "$15.00 $30.00 -$15.00" at bounding box center [282, 138] width 26 height 49
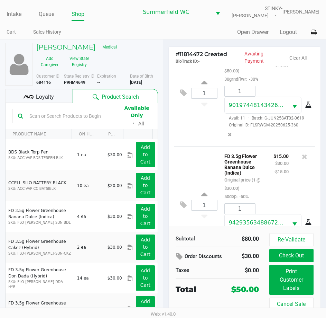
scroll to position [0, 0]
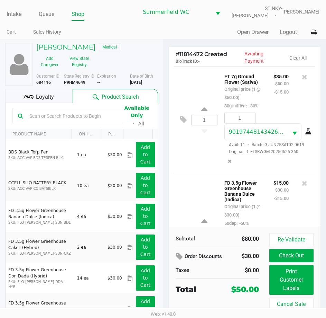
click at [257, 110] on div "FT 7g Ground Flower (Sativa) Original price (1 @ $50.00) 30grndflwr: -30%" at bounding box center [243, 91] width 49 height 38
drag, startPoint x: 236, startPoint y: 116, endPoint x: 225, endPoint y: 115, distance: 10.5
click at [225, 110] on div "FT 7g Ground Flower (Sativa) Original price (1 @ $50.00) 30grndflwr: -30%" at bounding box center [243, 91] width 49 height 38
click at [247, 108] on span "-30%" at bounding box center [252, 105] width 11 height 5
drag, startPoint x: 236, startPoint y: 115, endPoint x: 226, endPoint y: 114, distance: 10.1
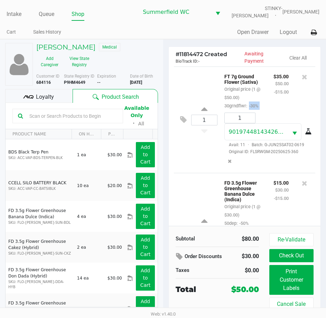
click at [226, 110] on div "FT 7g Ground Flower (Sativa) Original price (1 @ $50.00) 30grndflwr: -30%" at bounding box center [243, 91] width 49 height 38
click at [242, 110] on div "FT 7g Ground Flower (Sativa) Original price (1 @ $50.00) 30grndflwr: -30%" at bounding box center [243, 91] width 49 height 38
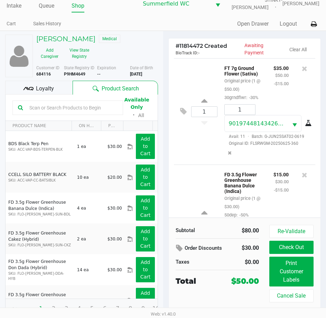
scroll to position [13, 0]
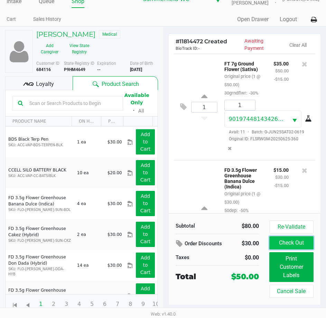
click at [293, 236] on button "Check Out" at bounding box center [292, 242] width 44 height 13
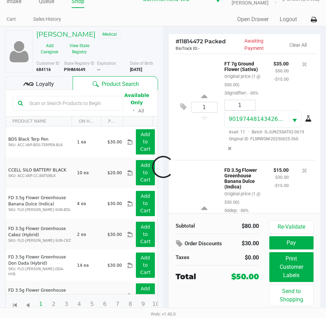
scroll to position [75, 0]
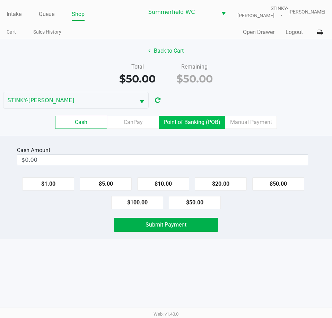
click at [188, 123] on label "Point of Banking (POB)" at bounding box center [192, 122] width 66 height 13
click at [0, 0] on 7 "Point of Banking (POB)" at bounding box center [0, 0] width 0 height 0
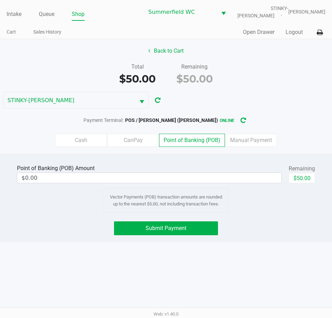
drag, startPoint x: 253, startPoint y: 224, endPoint x: 277, endPoint y: 190, distance: 42.4
click at [256, 222] on div "Submit Payment" at bounding box center [166, 228] width 342 height 14
click at [305, 185] on div "$50.00" at bounding box center [301, 181] width 26 height 16
click at [307, 179] on button "$50.00" at bounding box center [301, 178] width 26 height 10
type input "$50.00"
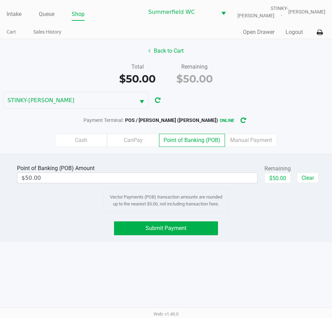
drag, startPoint x: 292, startPoint y: 236, endPoint x: 137, endPoint y: 204, distance: 159.0
click at [290, 236] on div "Point of Banking (POB) Amount $50.00 Remaining $50.00 Clear Vector Payments (PO…" at bounding box center [166, 198] width 332 height 88
click at [166, 223] on button "Submit Payment" at bounding box center [165, 228] width 103 height 14
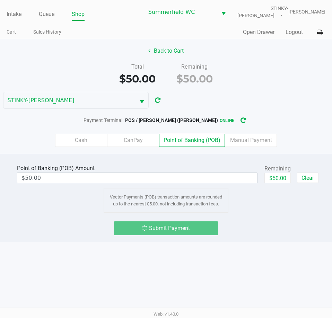
click at [225, 217] on div "Point of Banking (POB) Amount $50.00 Remaining $50.00 Clear Vector Payments (PO…" at bounding box center [166, 198] width 332 height 88
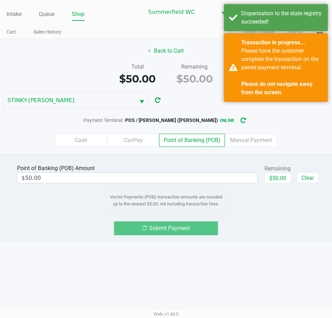
click at [235, 232] on div "Submit Payment" at bounding box center [166, 228] width 342 height 14
click at [240, 232] on div "Submit Payment" at bounding box center [166, 228] width 342 height 14
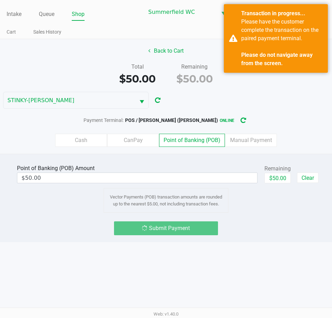
click at [256, 231] on div "Submit Payment" at bounding box center [166, 228] width 342 height 14
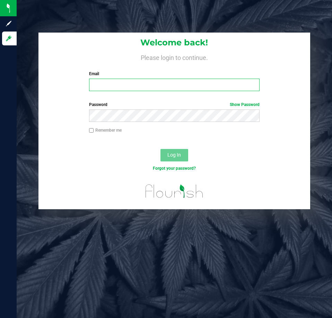
click at [155, 84] on input "Email" at bounding box center [174, 85] width 170 height 12
type input "[EMAIL_ADDRESS][DOMAIN_NAME]"
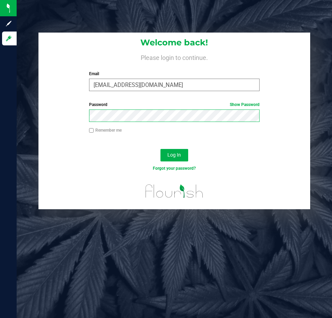
click at [160, 149] on button "Log In" at bounding box center [174, 155] width 28 height 12
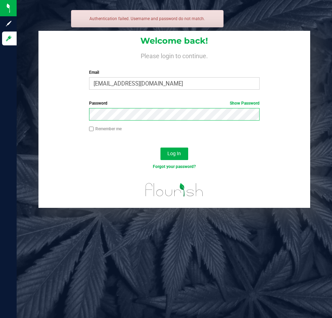
click at [160, 147] on button "Log In" at bounding box center [174, 153] width 28 height 12
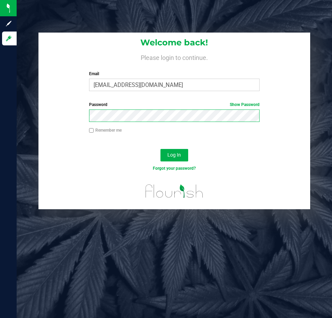
click at [160, 149] on button "Log In" at bounding box center [174, 155] width 28 height 12
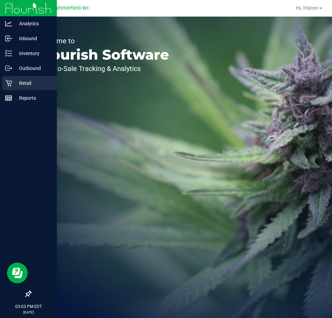
click at [15, 80] on p "Retail" at bounding box center [33, 83] width 42 height 8
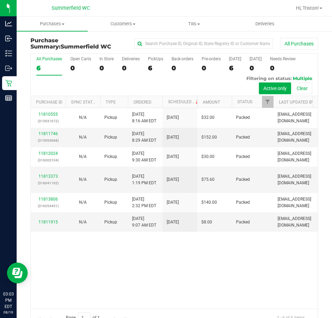
click at [228, 260] on div "11810555 (315931672) N/A Pickup 8/19/2025 8:16 AM EDT 8/19/2025 $32.00 Packed s…" at bounding box center [174, 208] width 287 height 200
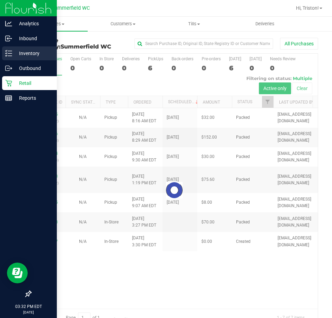
click at [5, 52] on div "Inventory" at bounding box center [29, 53] width 55 height 14
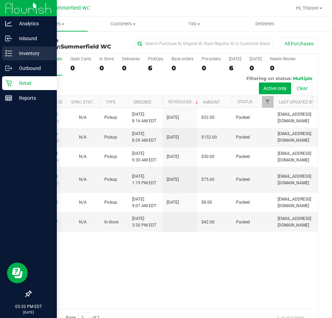
click at [17, 55] on p "Inventory" at bounding box center [33, 53] width 42 height 8
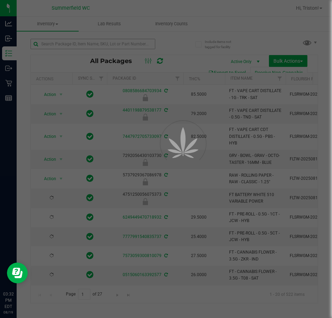
click at [61, 42] on div at bounding box center [166, 159] width 332 height 318
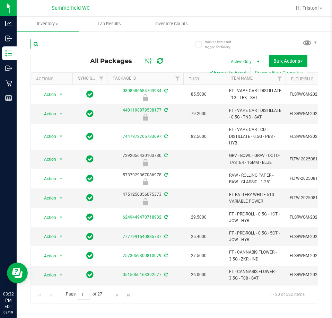
click at [63, 48] on input "text" at bounding box center [92, 44] width 125 height 10
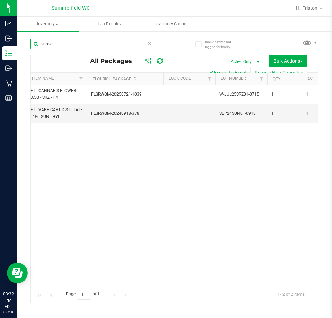
scroll to position [0, 54]
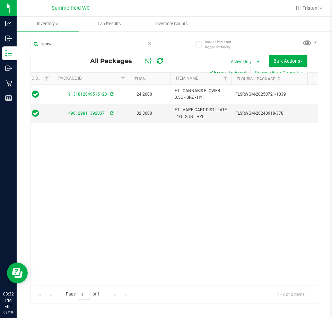
click at [209, 228] on div "Action Action Adjust qty Create package Edit attributes Global inventory Locate…" at bounding box center [174, 185] width 287 height 200
drag, startPoint x: 97, startPoint y: 42, endPoint x: 44, endPoint y: 43, distance: 53.3
click at [44, 43] on input "sunset" at bounding box center [92, 44] width 125 height 10
type input "s"
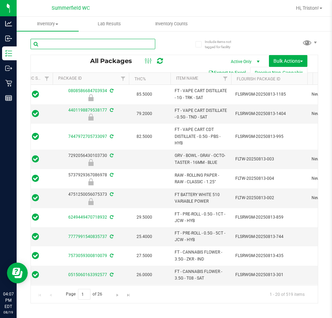
click at [53, 47] on input "text" at bounding box center [92, 44] width 125 height 10
click at [183, 55] on div "All Packages Active Only Active Only Lab Samples Locked All External Internal B…" at bounding box center [174, 63] width 287 height 17
